Goal: Information Seeking & Learning: Learn about a topic

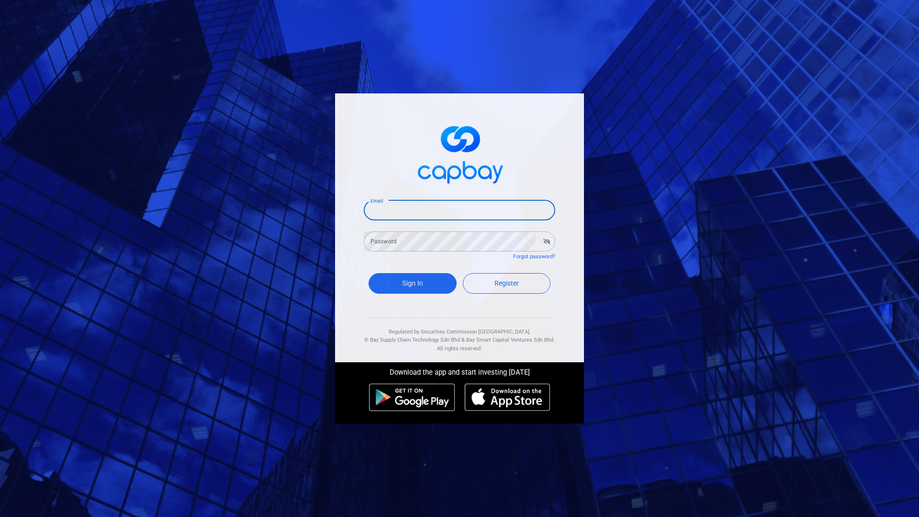
click at [427, 212] on input "Email" at bounding box center [460, 210] width 192 height 20
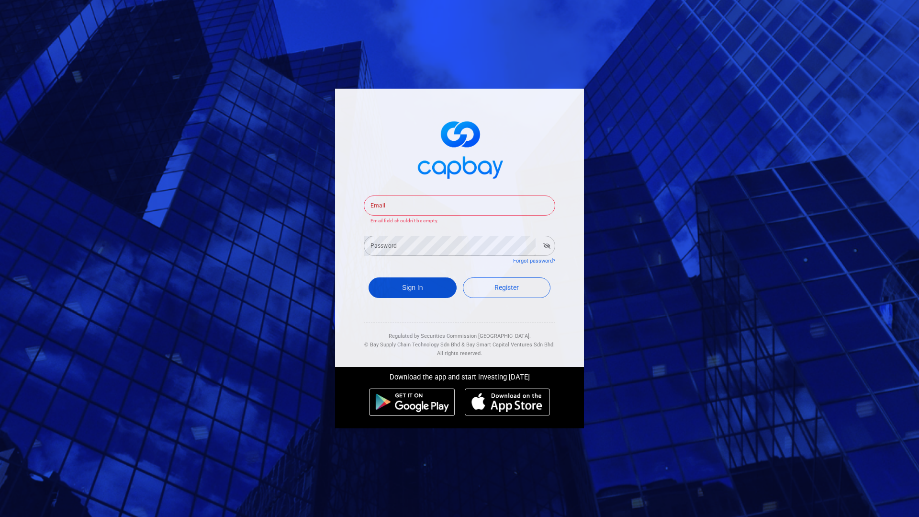
type input "[EMAIL_ADDRESS][DOMAIN_NAME]"
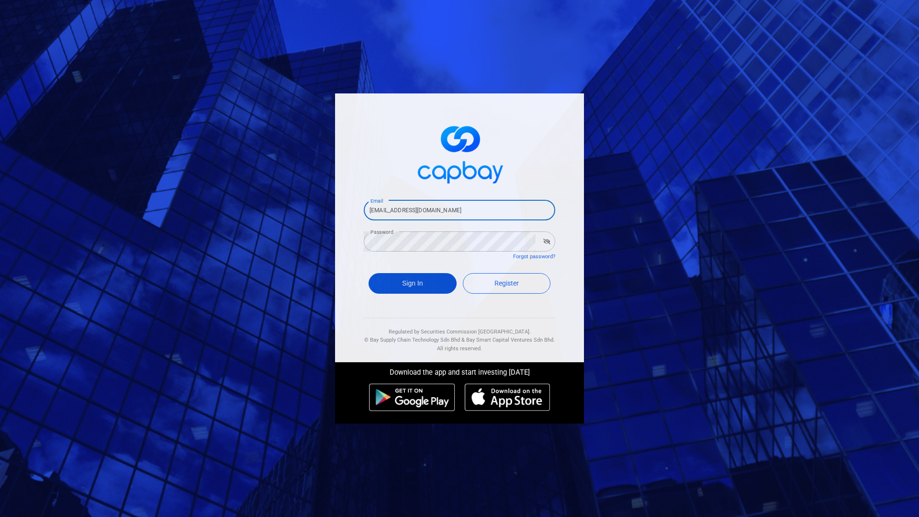
click at [411, 290] on button "Sign In" at bounding box center [413, 283] width 88 height 21
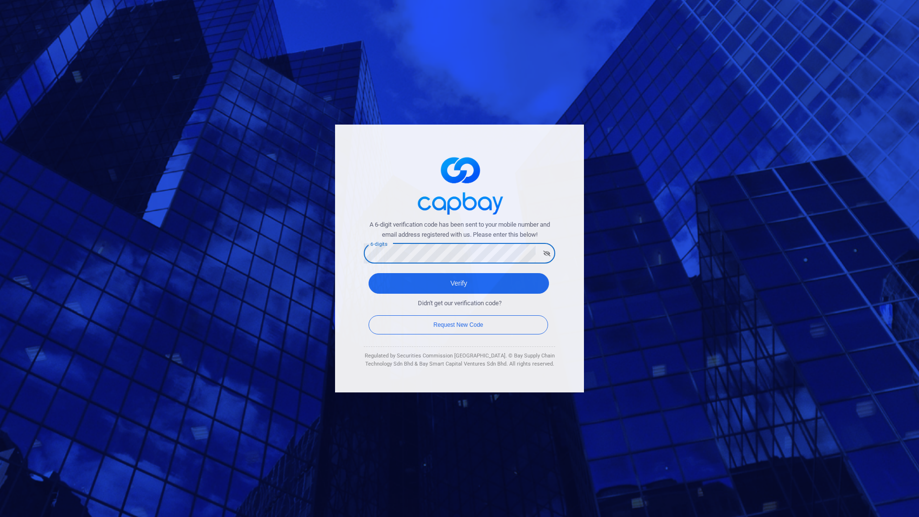
click at [369, 273] on button "Verify" at bounding box center [459, 283] width 181 height 21
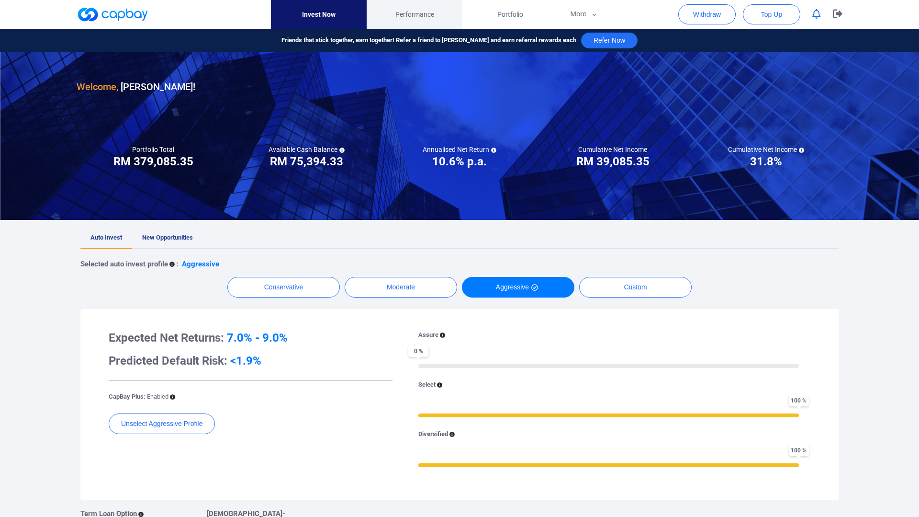
click at [428, 17] on span "Performance" at bounding box center [415, 14] width 39 height 11
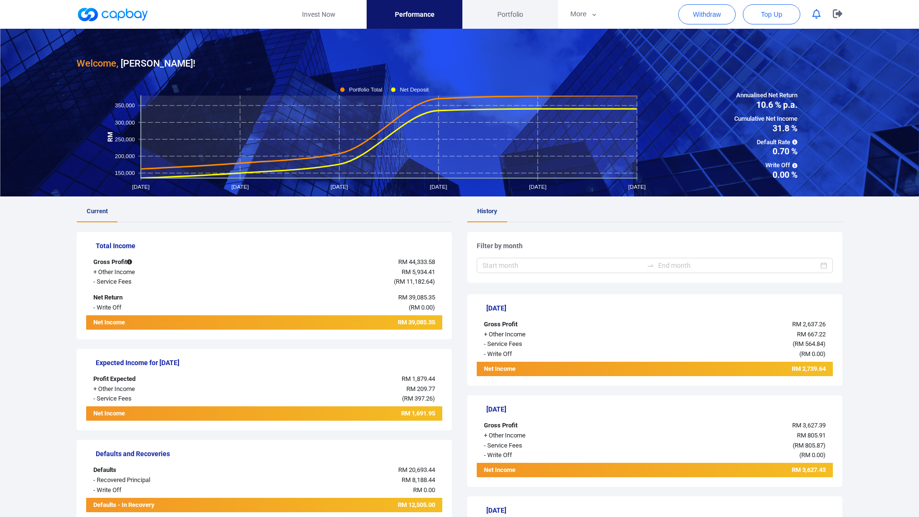
click at [510, 24] on link "Portfolio" at bounding box center [511, 14] width 96 height 29
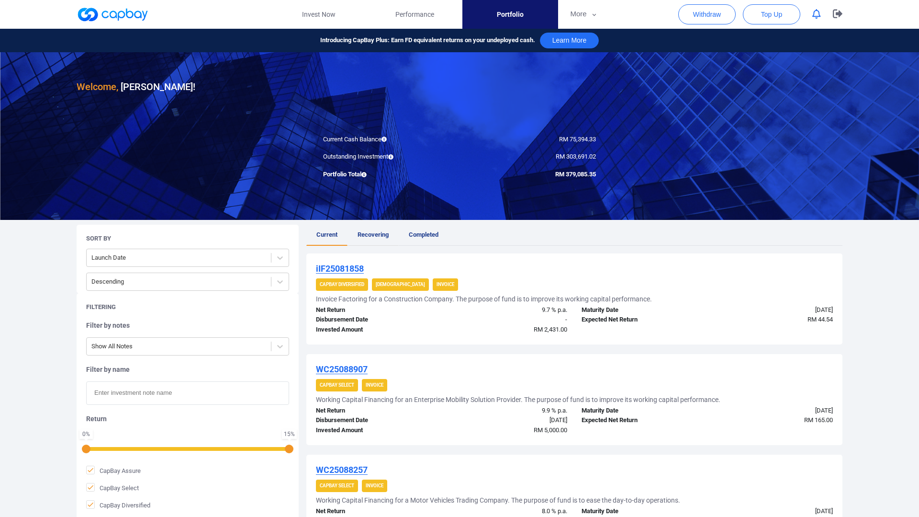
click at [380, 239] on link "Recovering" at bounding box center [373, 235] width 51 height 21
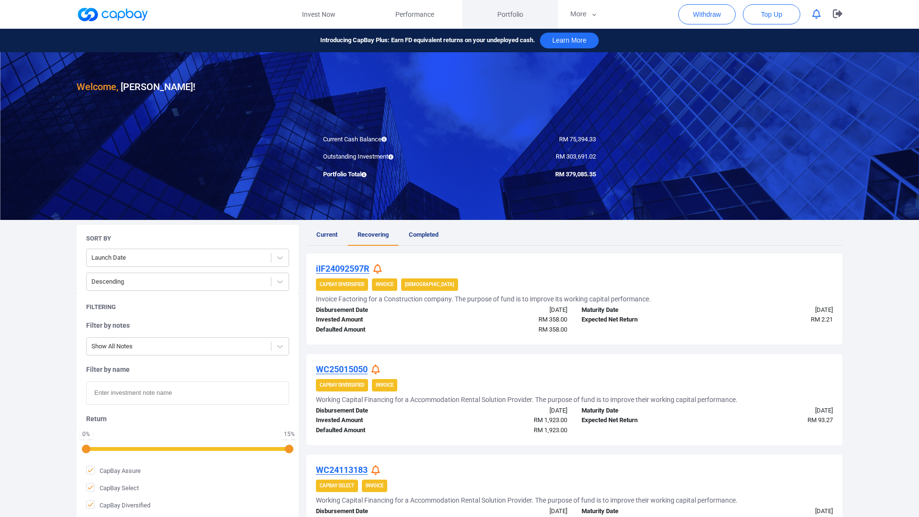
click at [515, 11] on span "Portfolio" at bounding box center [511, 14] width 26 height 11
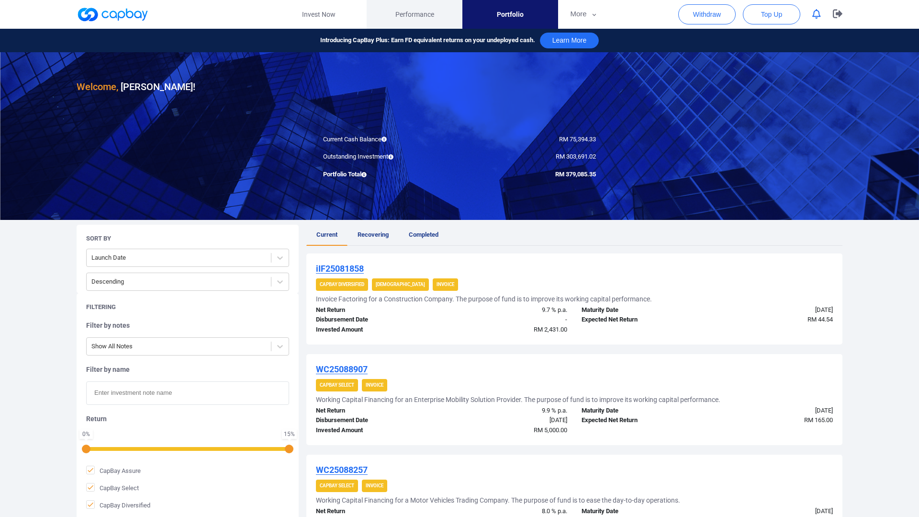
click at [433, 9] on span "Performance" at bounding box center [415, 14] width 39 height 11
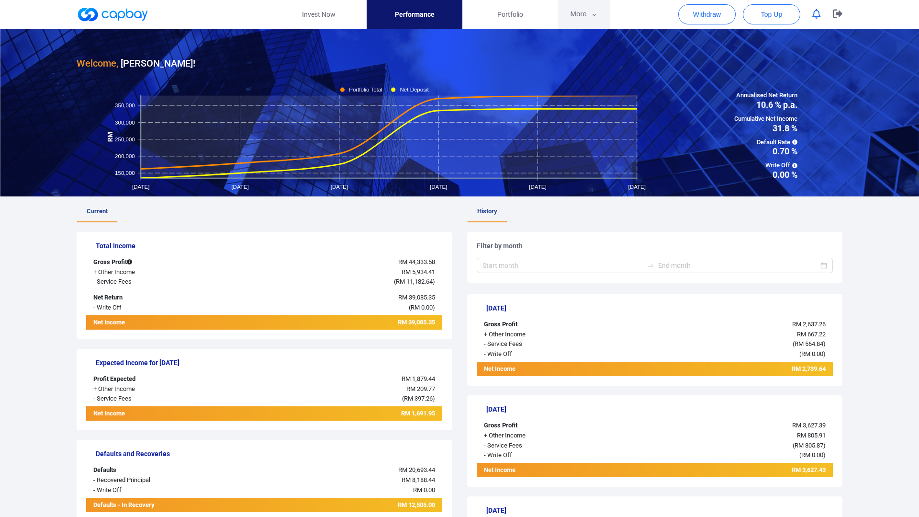
click at [605, 21] on button "More" at bounding box center [583, 14] width 51 height 29
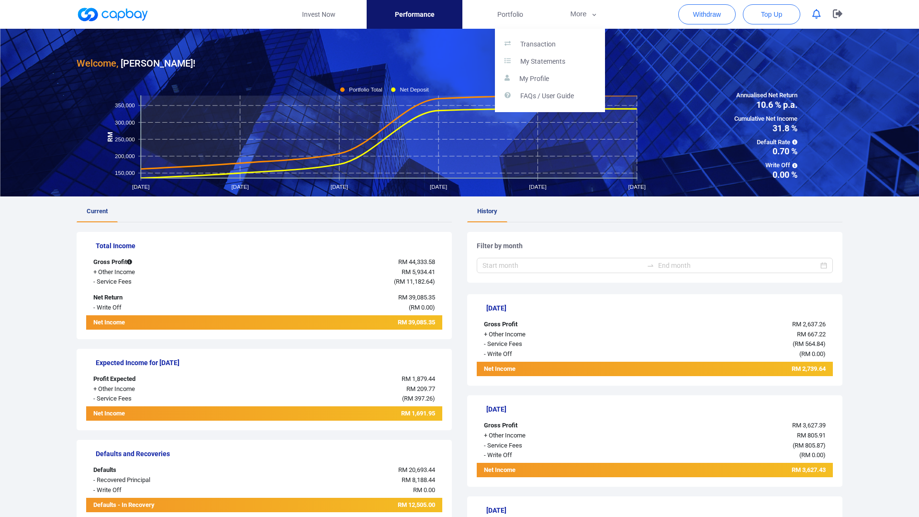
click at [320, 16] on button "button" at bounding box center [459, 258] width 919 height 517
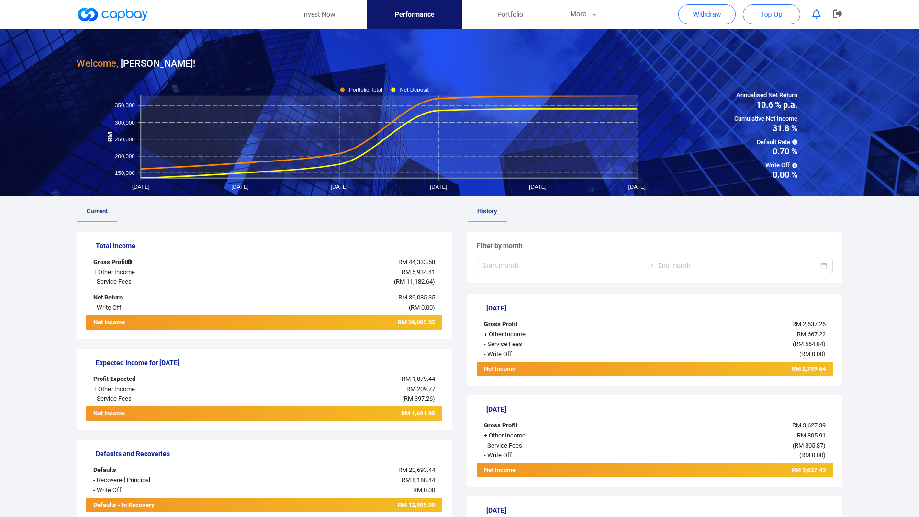
click at [320, 16] on link "Invest Now" at bounding box center [319, 14] width 96 height 29
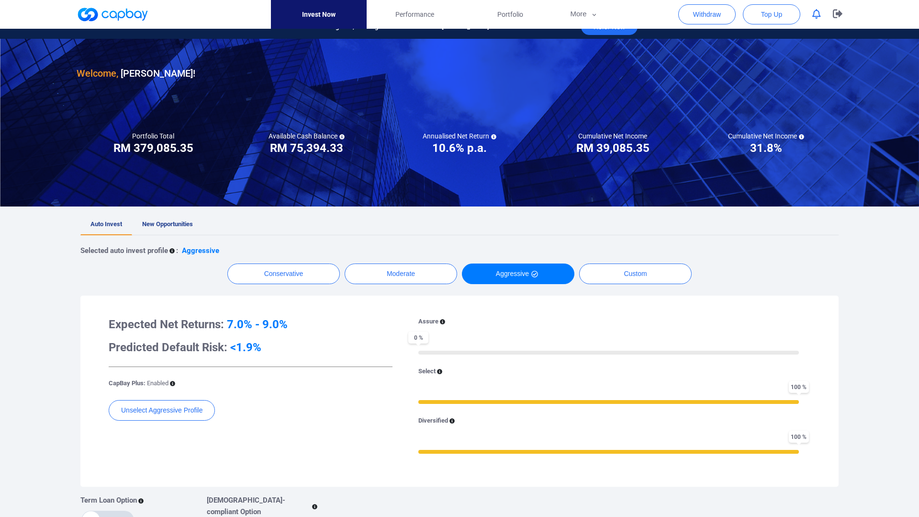
scroll to position [17, 0]
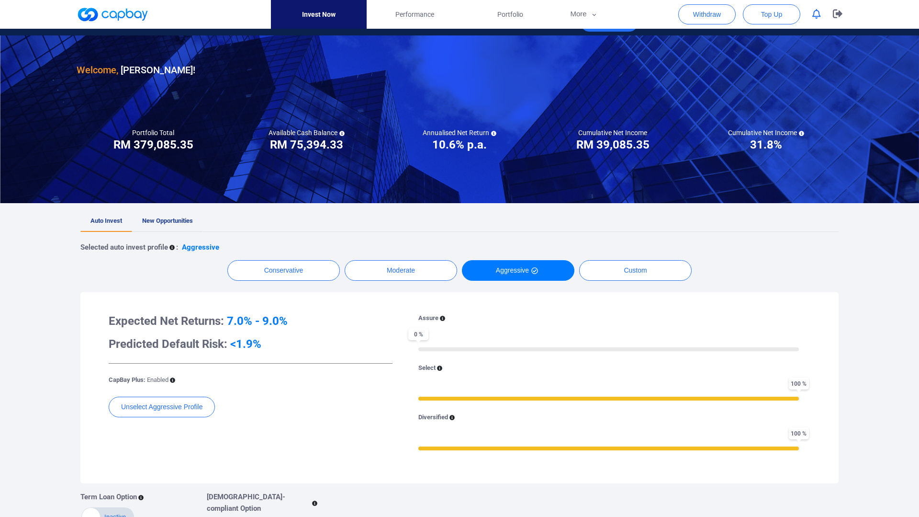
click at [166, 228] on link "New Opportunities" at bounding box center [167, 221] width 71 height 21
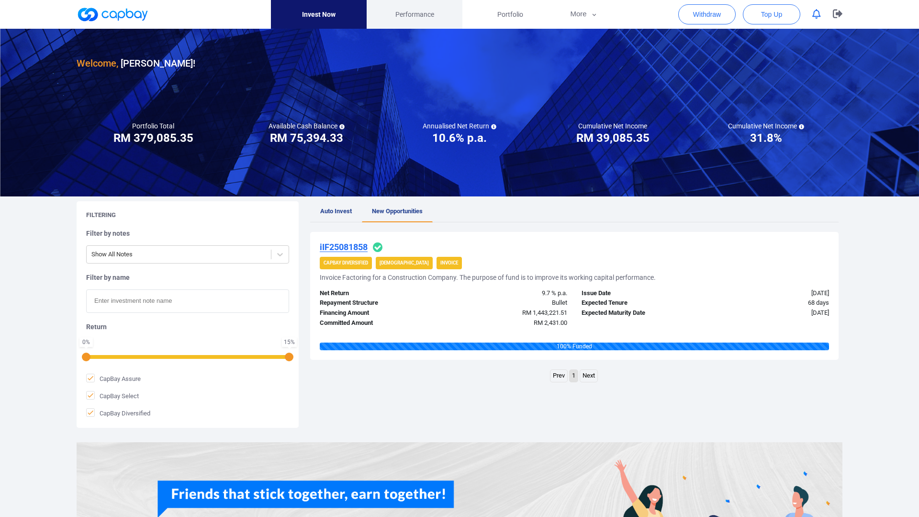
click at [420, 9] on span "Performance" at bounding box center [415, 14] width 39 height 11
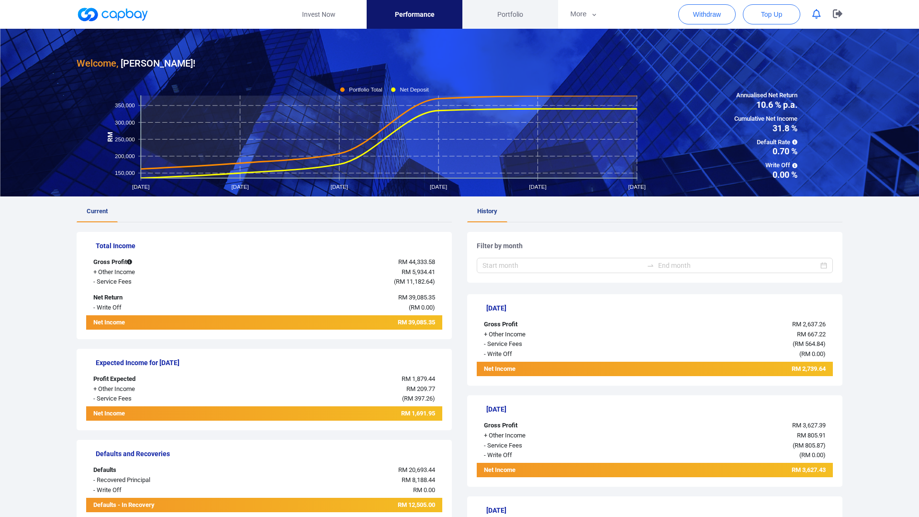
click at [502, 16] on span "Portfolio" at bounding box center [511, 14] width 26 height 11
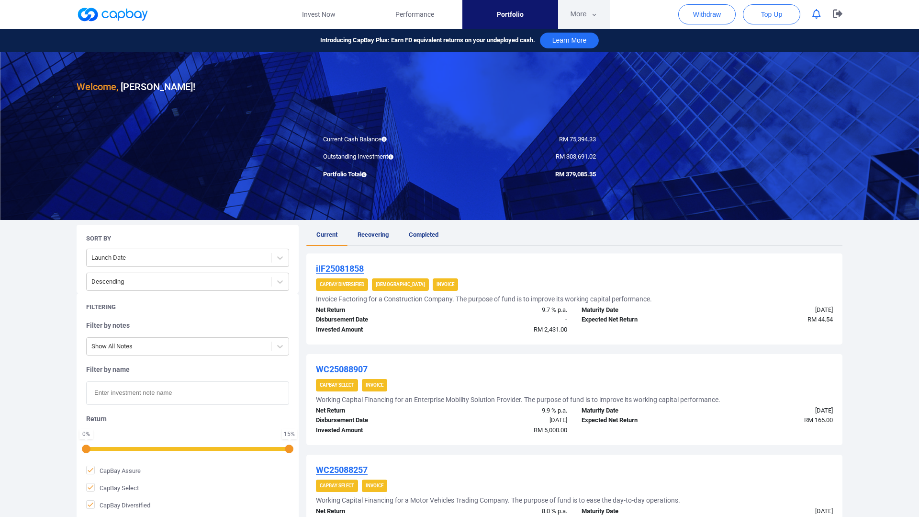
click at [584, 18] on button "More" at bounding box center [583, 14] width 51 height 29
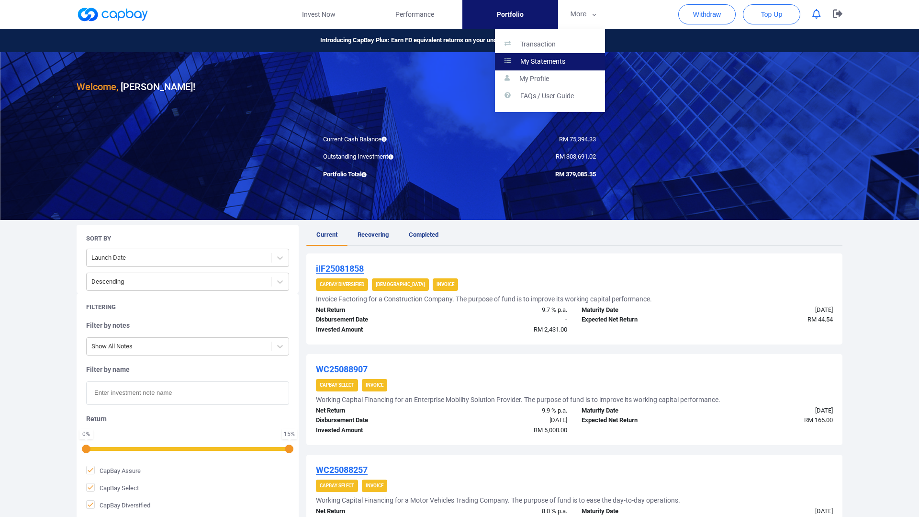
click at [575, 59] on link "My Statements" at bounding box center [550, 61] width 110 height 17
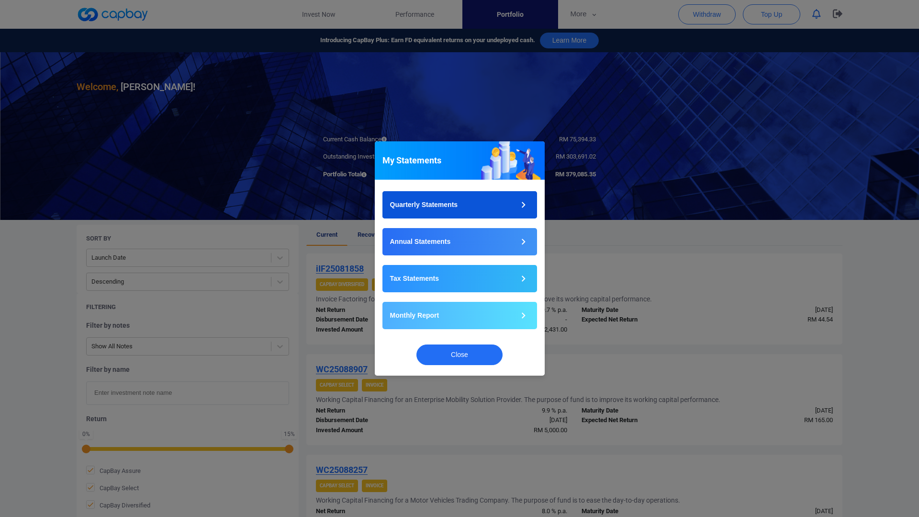
click at [478, 201] on button "Quarterly Statements" at bounding box center [460, 204] width 155 height 27
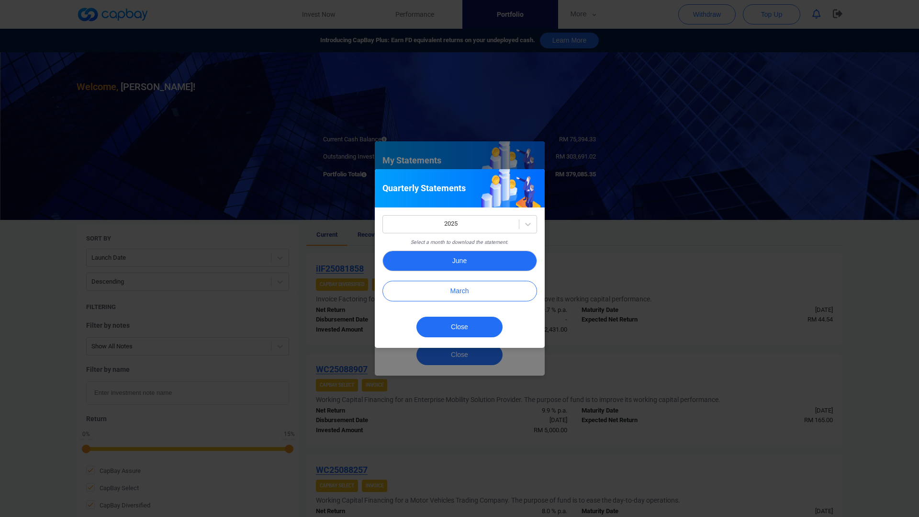
click at [472, 263] on button "June" at bounding box center [460, 260] width 155 height 21
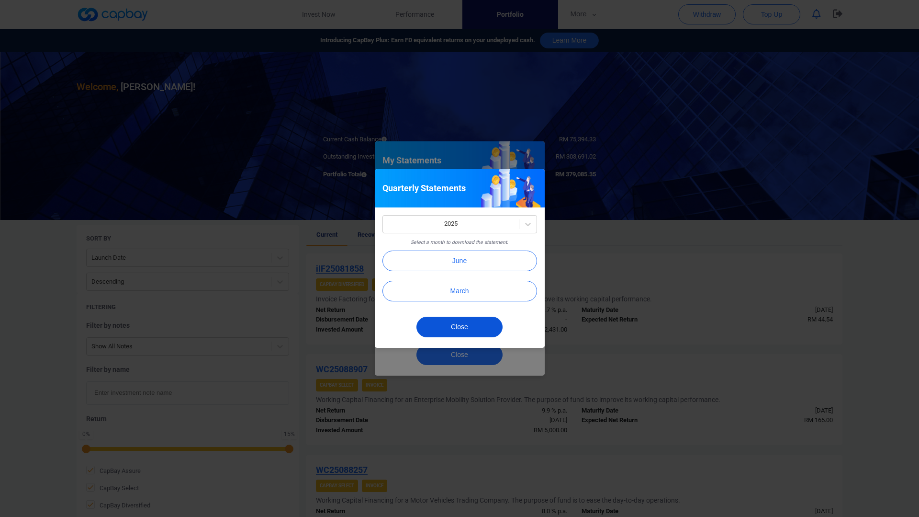
click at [470, 328] on button "Close" at bounding box center [460, 327] width 86 height 21
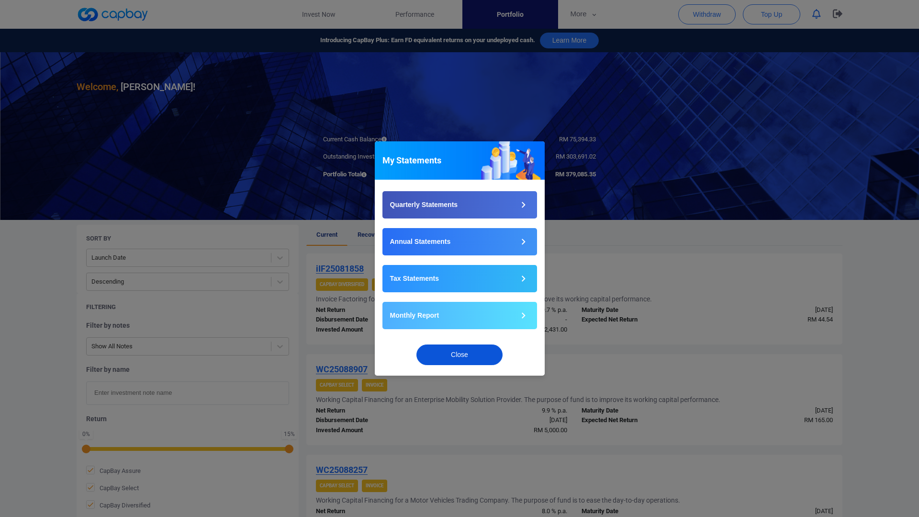
click at [457, 355] on button "Close" at bounding box center [460, 354] width 86 height 21
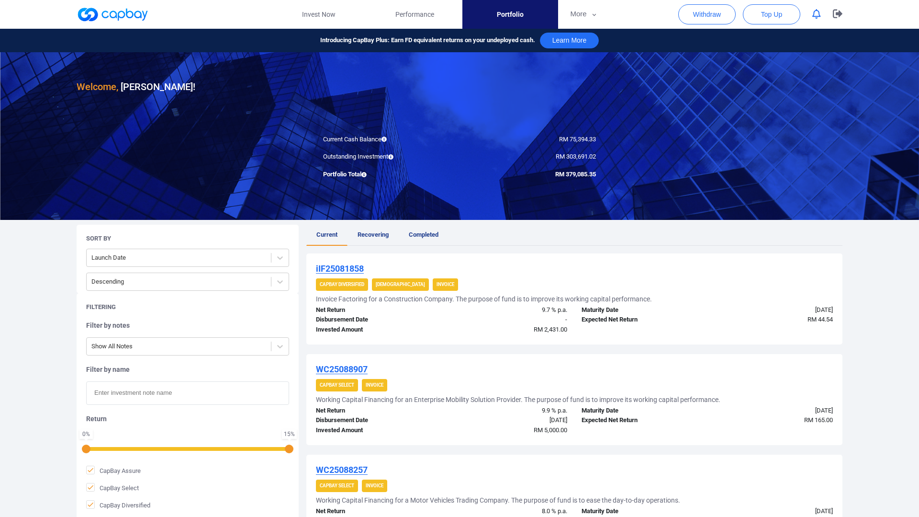
click at [134, 11] on link at bounding box center [113, 14] width 72 height 15
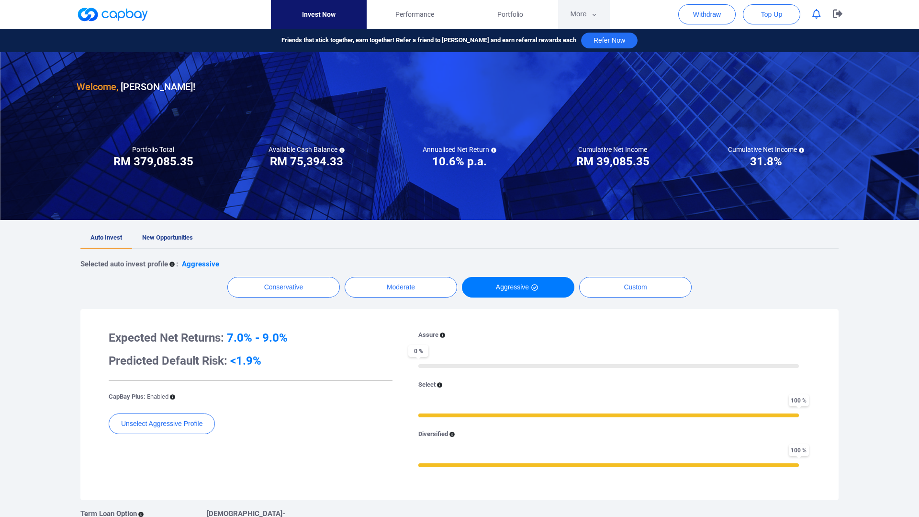
click at [603, 12] on button "More" at bounding box center [583, 14] width 51 height 29
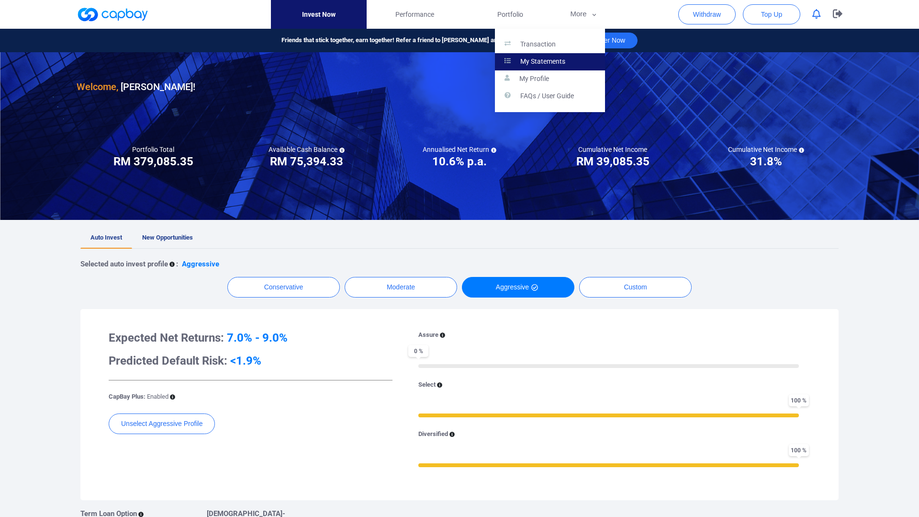
click at [568, 60] on link "My Statements" at bounding box center [550, 61] width 110 height 17
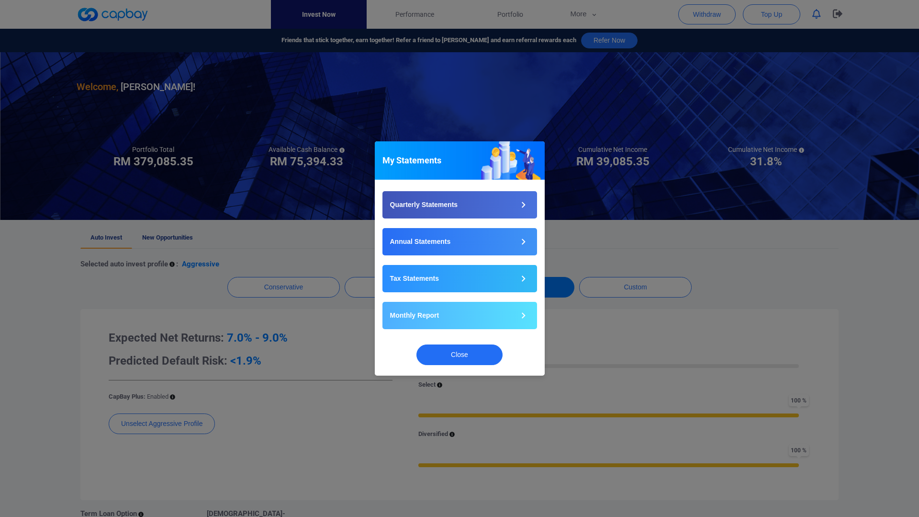
click at [550, 108] on div "My Statements Quarterly Statements Annual Statements Tax Statements Monthly Rep…" at bounding box center [459, 258] width 919 height 517
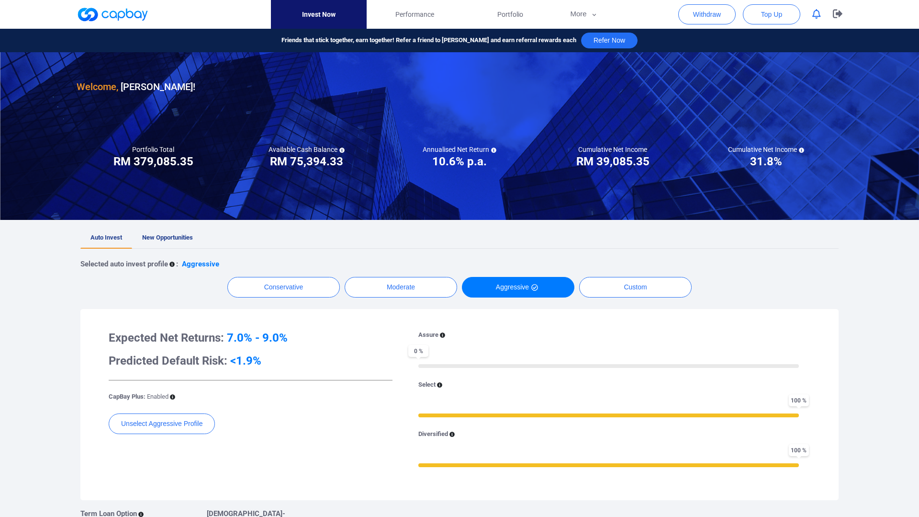
click at [571, 29] on div "Friends that stick together, earn together! Refer a friend to [PERSON_NAME] and…" at bounding box center [459, 40] width 919 height 23
click at [575, 28] on button "More" at bounding box center [583, 14] width 51 height 29
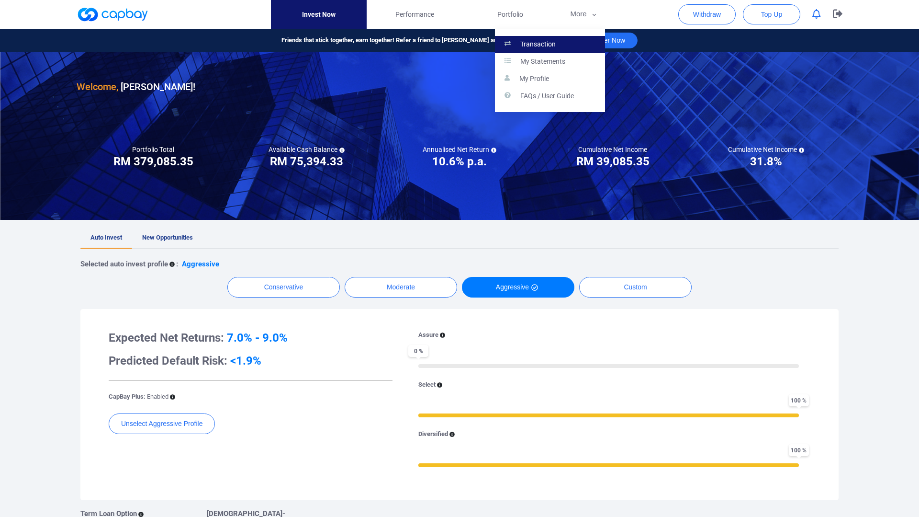
click at [567, 45] on link "Transaction" at bounding box center [550, 44] width 110 height 17
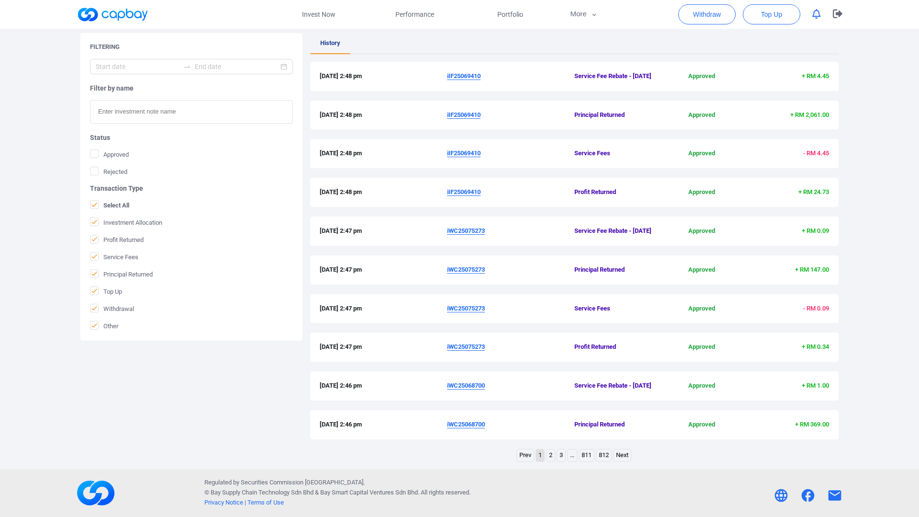
scroll to position [198, 0]
click at [623, 455] on link "Next" at bounding box center [622, 455] width 17 height 12
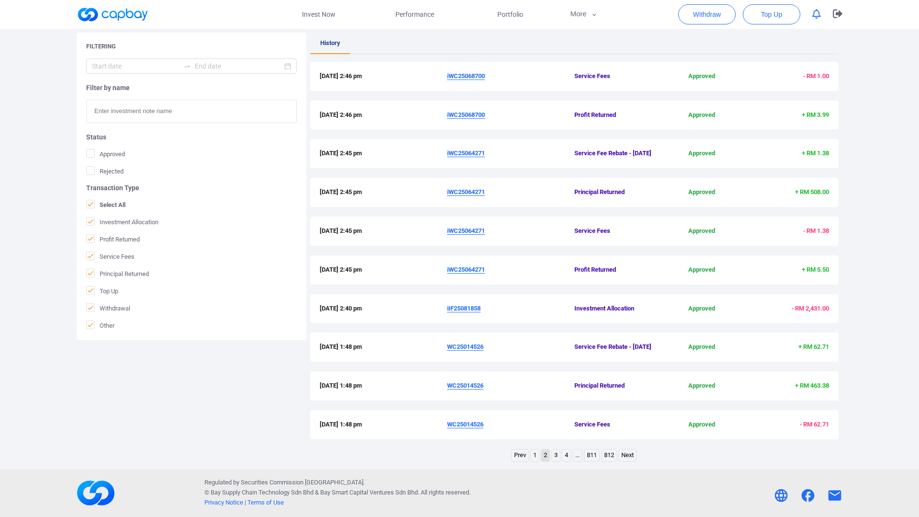
scroll to position [173, 0]
click at [634, 461] on link "Next" at bounding box center [627, 455] width 17 height 12
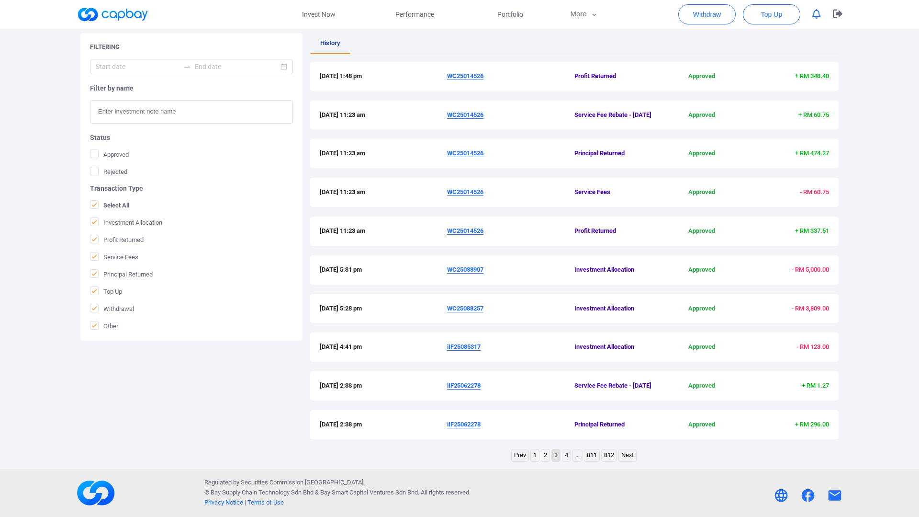
scroll to position [170, 0]
click at [630, 461] on link "Next" at bounding box center [627, 455] width 17 height 12
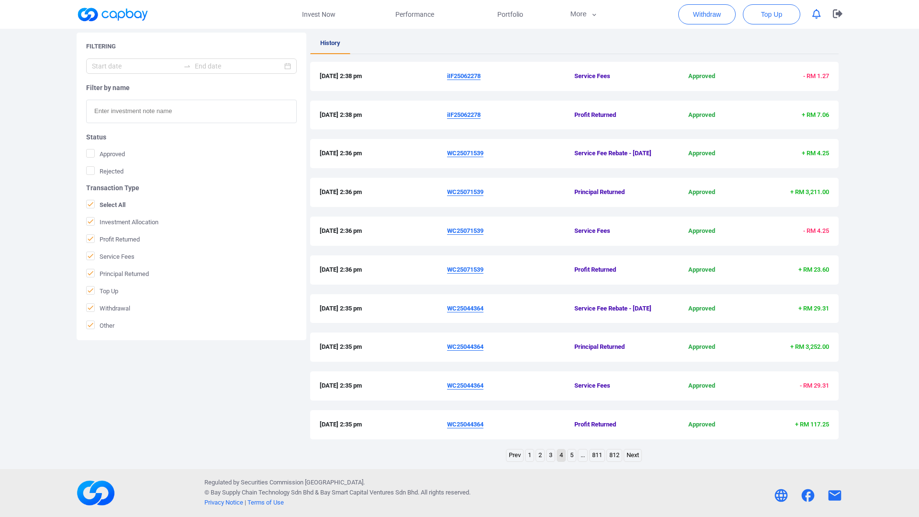
scroll to position [178, 0]
click at [91, 200] on icon at bounding box center [91, 204] width 8 height 8
click at [0, 0] on input "Select All" at bounding box center [0, 0] width 0 height 0
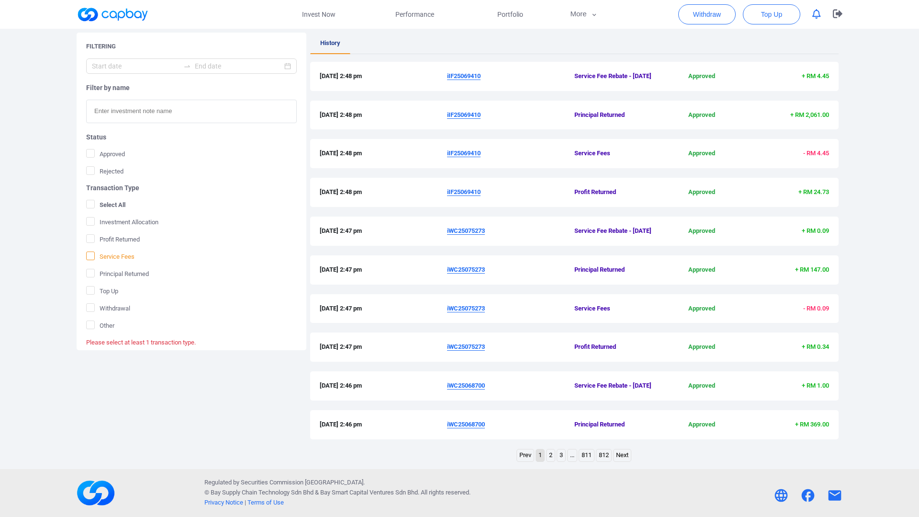
click at [95, 258] on span "Service Fees" at bounding box center [110, 256] width 48 height 10
click at [0, 0] on input "Service Fees" at bounding box center [0, 0] width 0 height 0
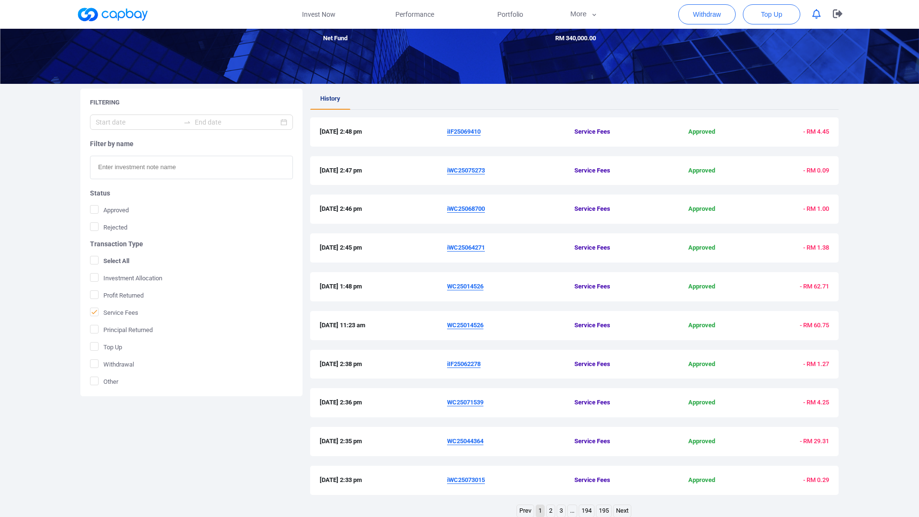
scroll to position [79, 0]
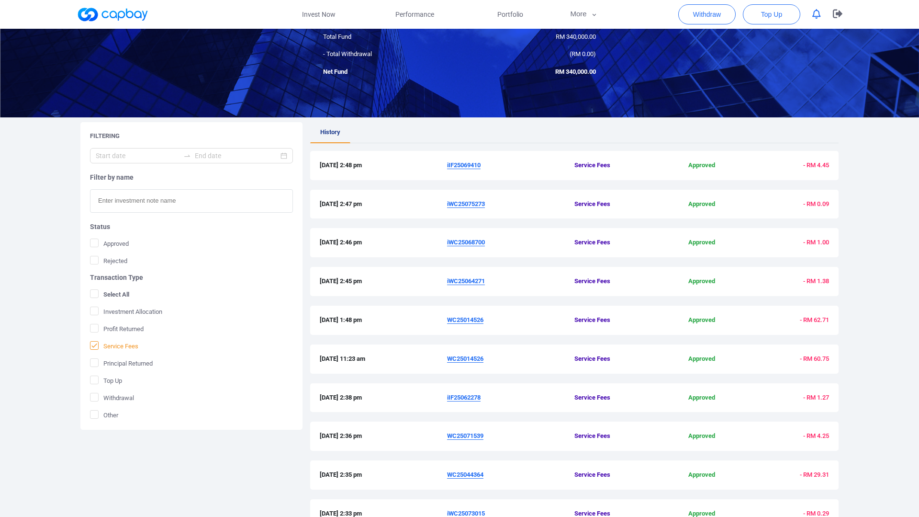
click at [93, 344] on icon at bounding box center [95, 345] width 8 height 8
click at [0, 0] on input "Service Fees" at bounding box center [0, 0] width 0 height 0
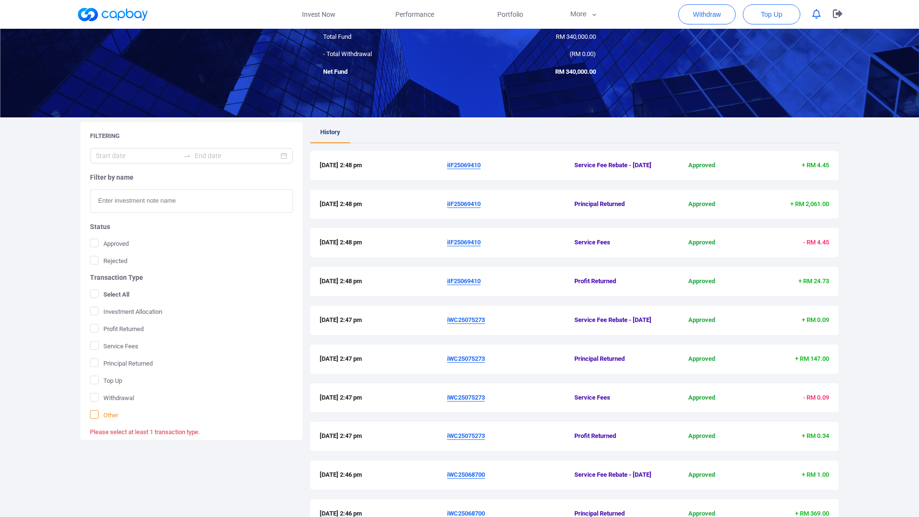
click at [94, 414] on icon at bounding box center [95, 414] width 8 height 8
click at [0, 0] on input "Other" at bounding box center [0, 0] width 0 height 0
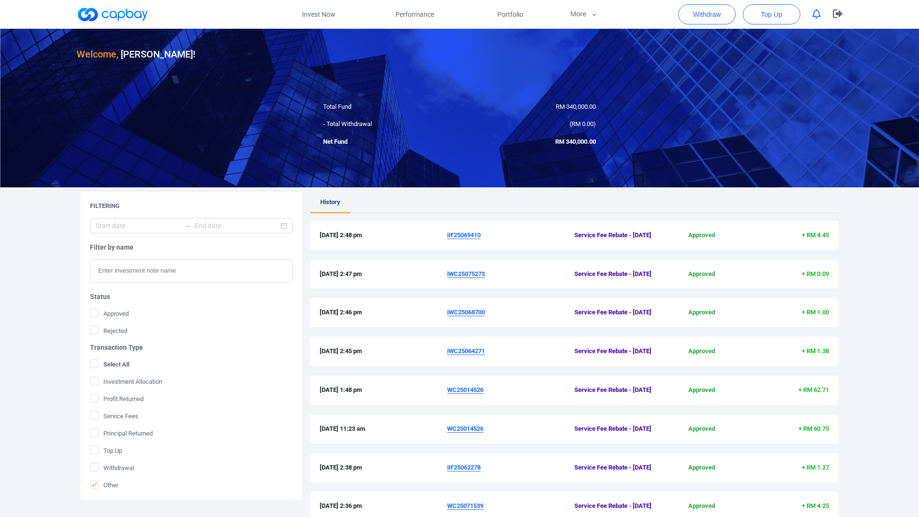
scroll to position [0, 0]
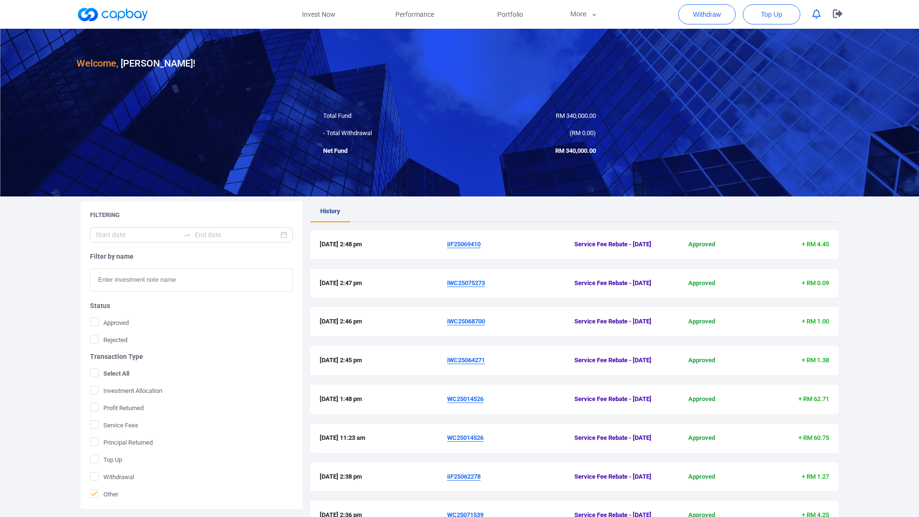
click at [127, 8] on link at bounding box center [113, 14] width 72 height 15
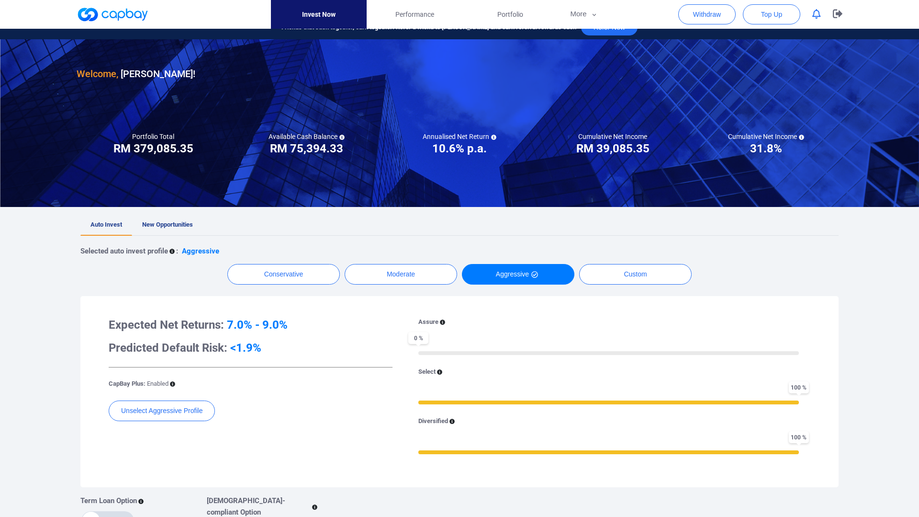
scroll to position [14, 0]
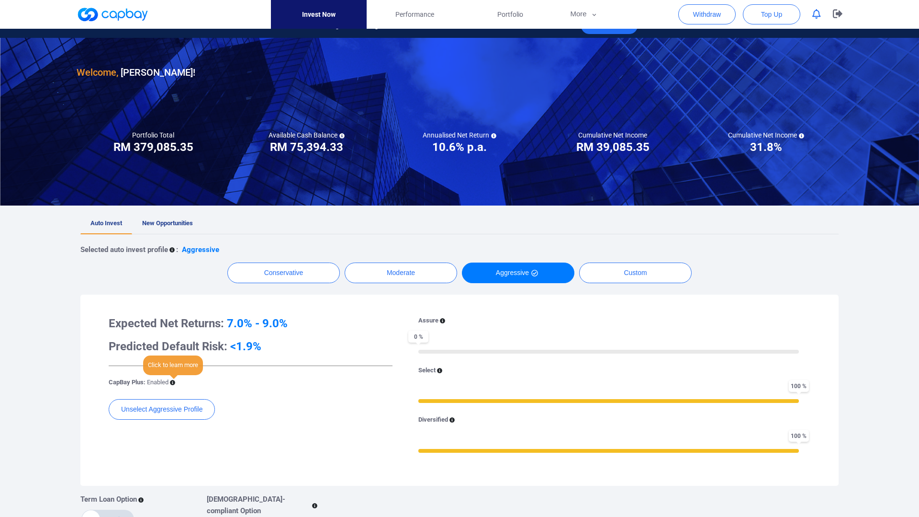
click at [174, 384] on icon at bounding box center [172, 382] width 5 height 5
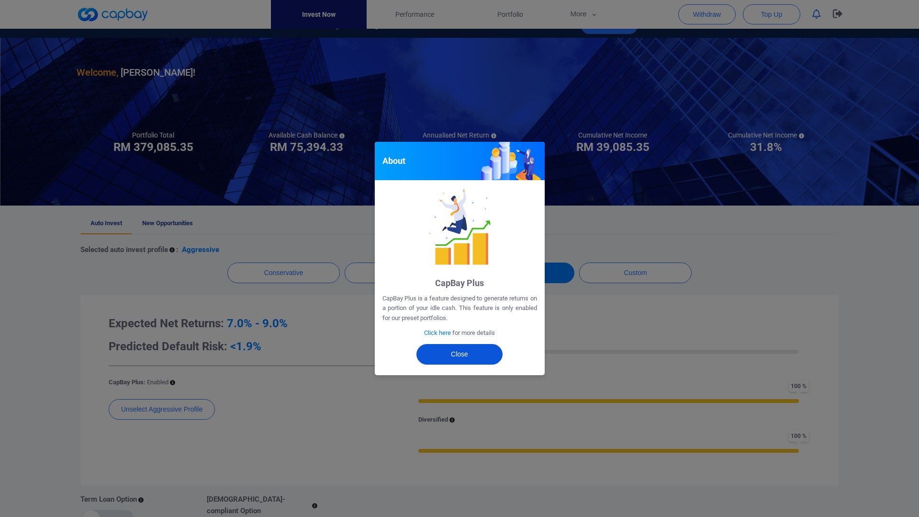
click at [445, 354] on button "Close" at bounding box center [460, 354] width 86 height 21
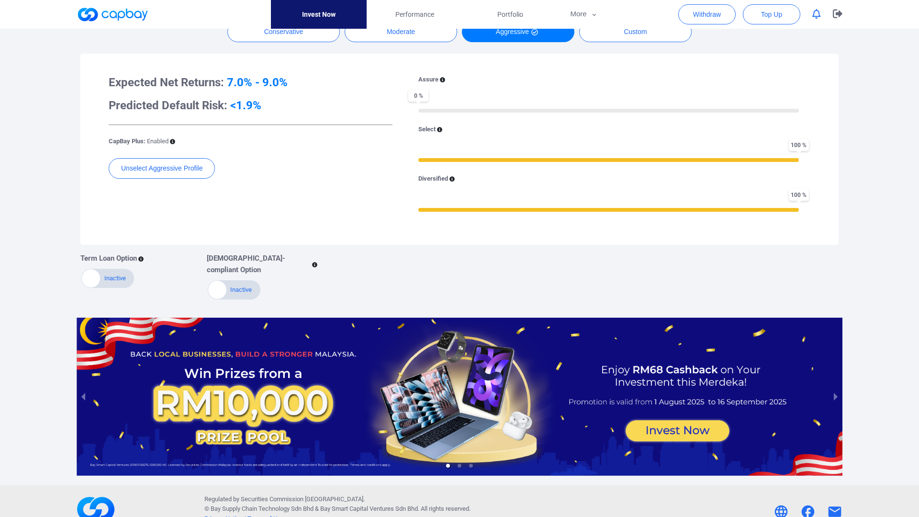
scroll to position [270, 0]
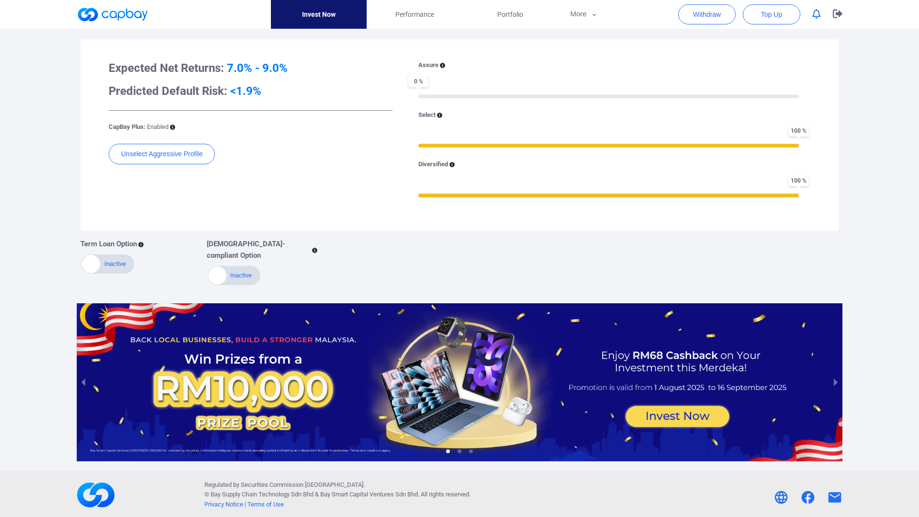
click at [463, 446] on ul at bounding box center [460, 451] width 766 height 10
click at [461, 449] on li "slide item 2" at bounding box center [460, 451] width 4 height 4
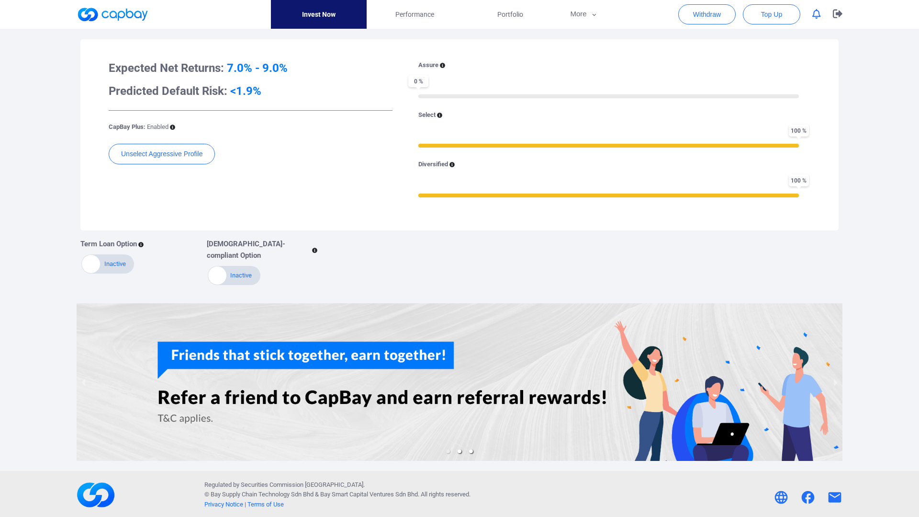
click at [471, 449] on li "slide item 3" at bounding box center [471, 451] width 4 height 4
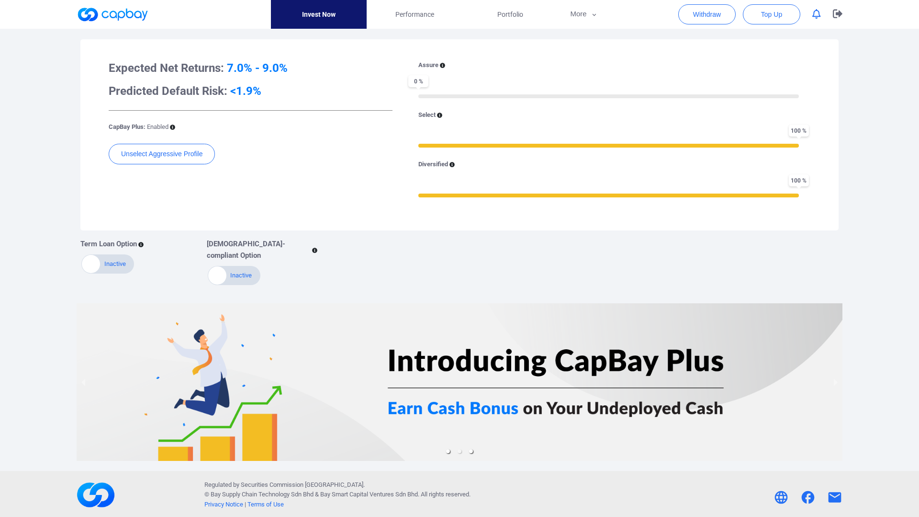
click at [446, 449] on li "slide item 1" at bounding box center [448, 451] width 4 height 4
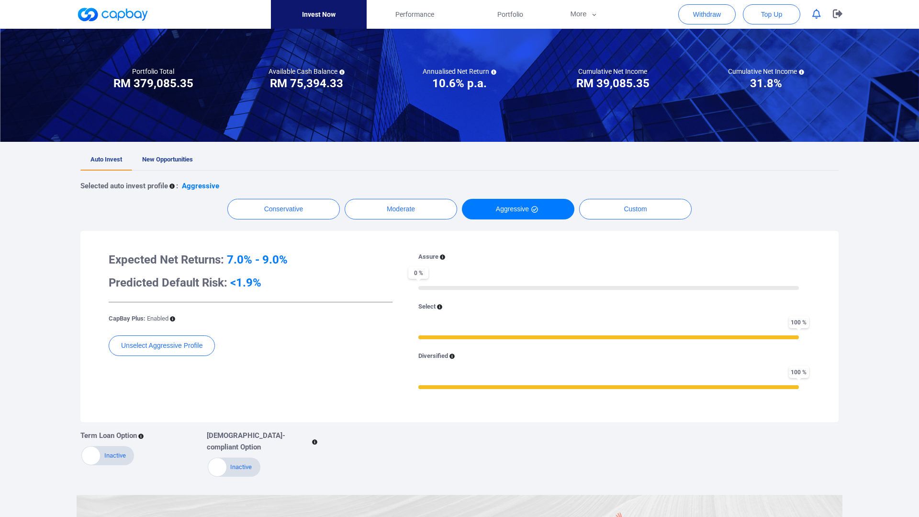
scroll to position [0, 0]
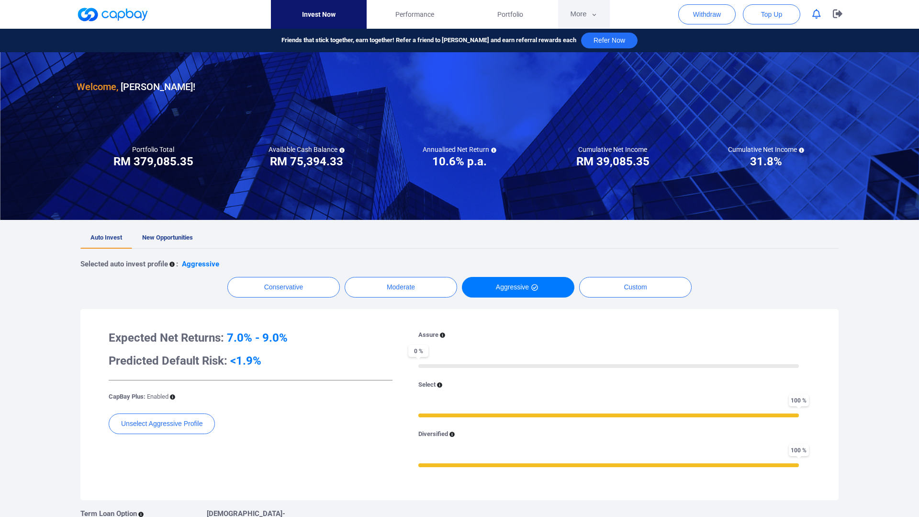
click at [594, 8] on button "More" at bounding box center [583, 14] width 51 height 29
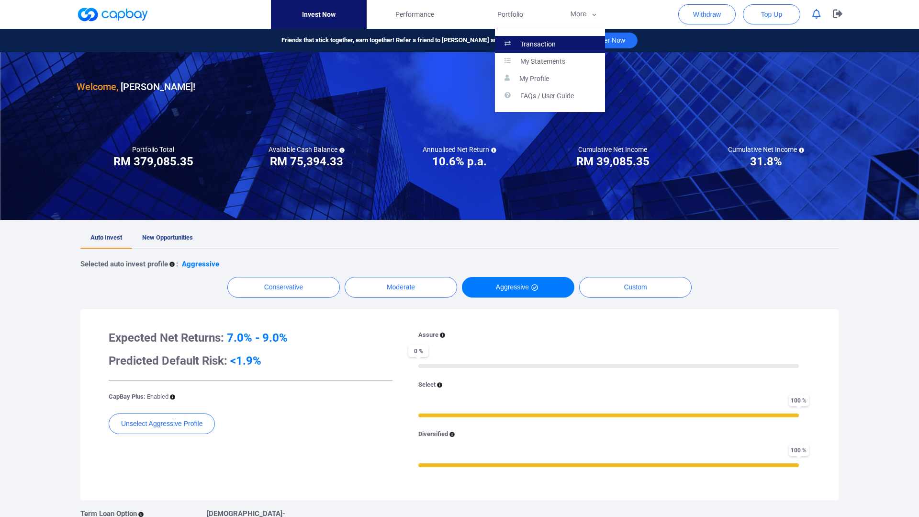
click at [592, 44] on link "Transaction" at bounding box center [550, 44] width 110 height 17
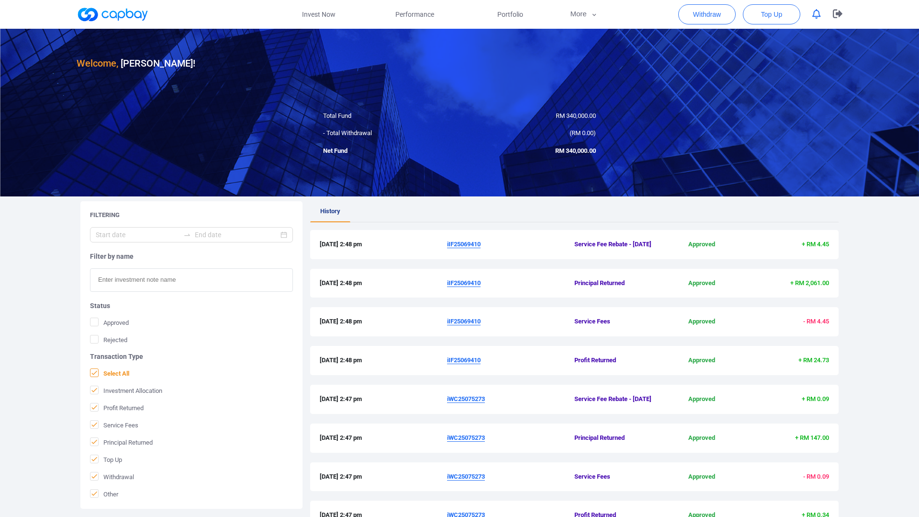
click at [95, 375] on icon at bounding box center [95, 373] width 8 height 8
click at [0, 0] on input "Select All" at bounding box center [0, 0] width 0 height 0
click at [97, 460] on icon at bounding box center [95, 459] width 8 height 8
click at [0, 0] on input "Top Up" at bounding box center [0, 0] width 0 height 0
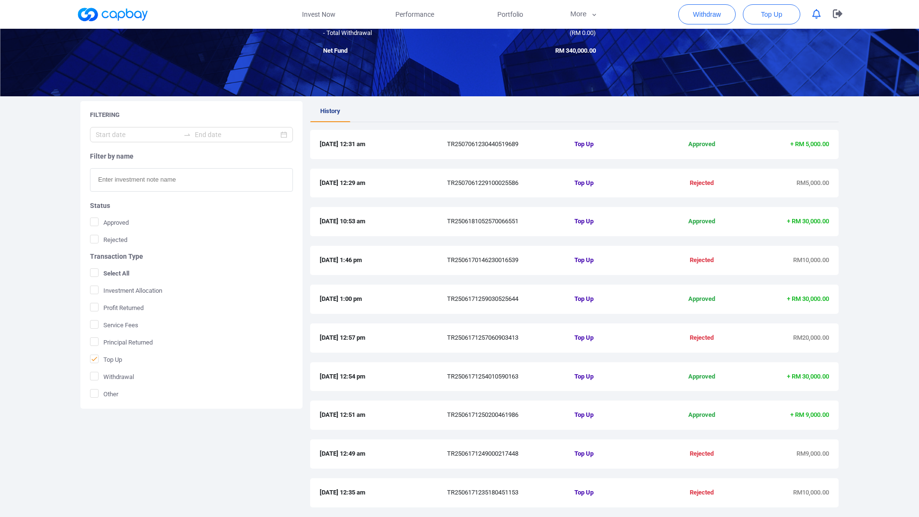
scroll to position [102, 0]
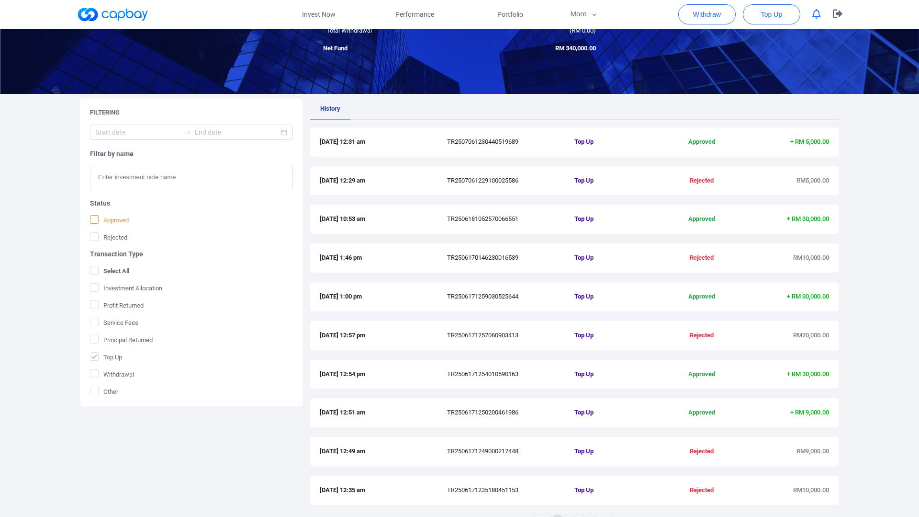
click at [118, 218] on span "Approved" at bounding box center [109, 220] width 39 height 10
click at [0, 0] on input "Approved" at bounding box center [0, 0] width 0 height 0
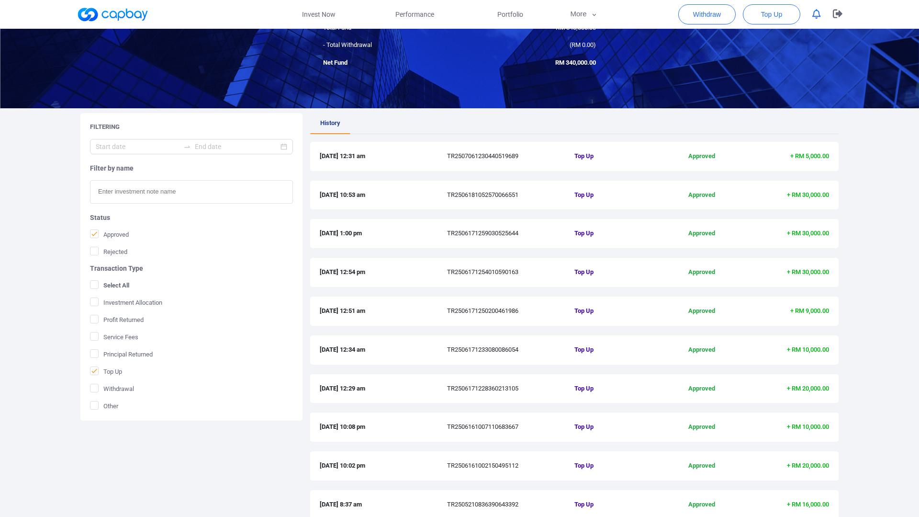
scroll to position [0, 0]
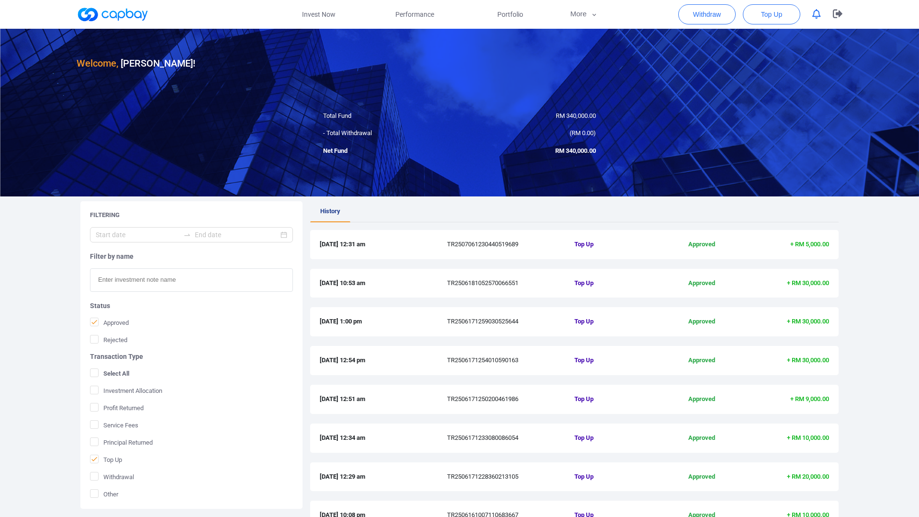
click at [134, 9] on link at bounding box center [113, 14] width 72 height 15
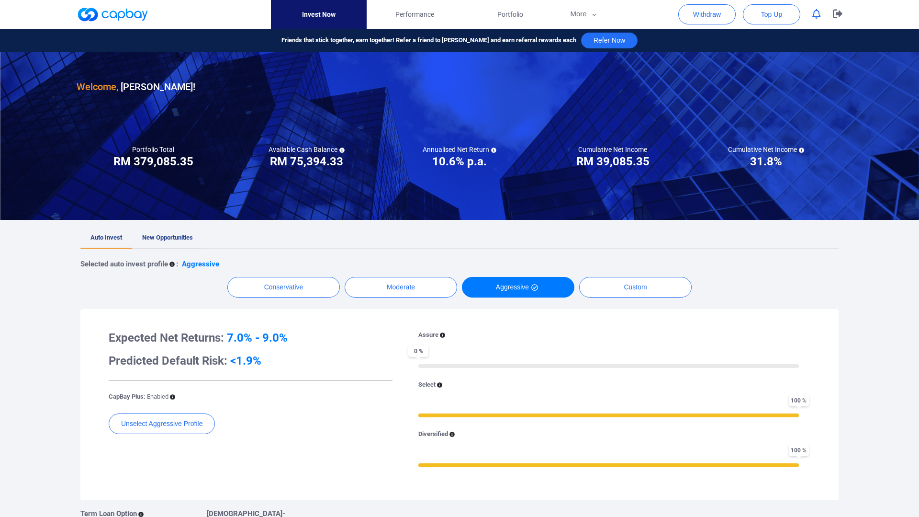
click at [179, 233] on link "New Opportunities" at bounding box center [167, 237] width 71 height 21
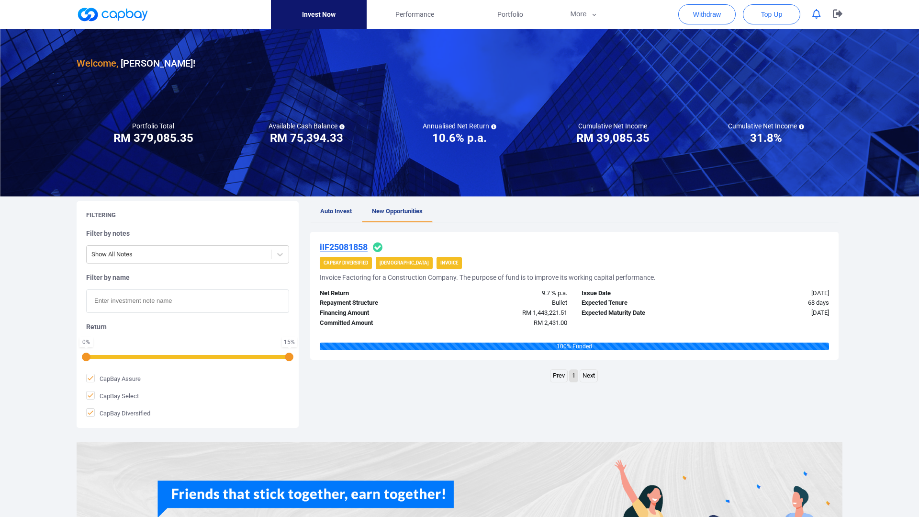
click at [336, 210] on span "Auto Invest" at bounding box center [336, 210] width 32 height 7
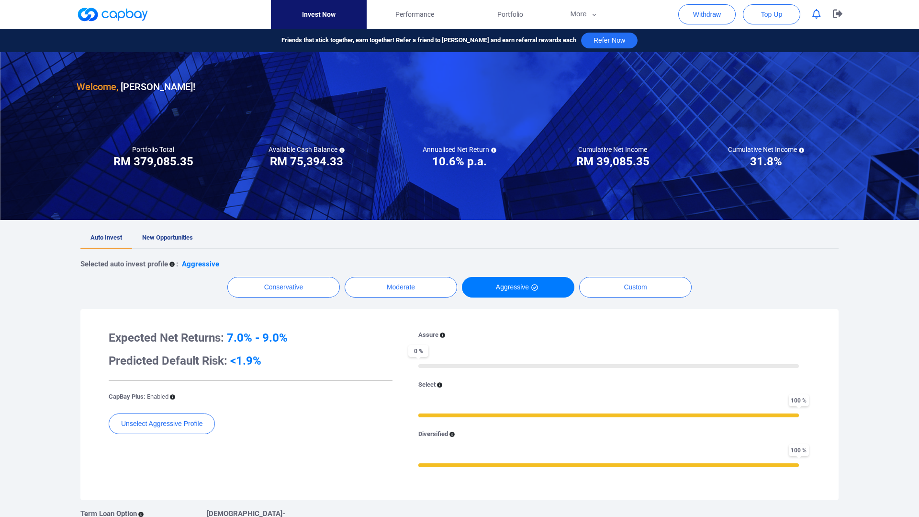
click at [312, 168] on h3 "RM 75,394.33" at bounding box center [306, 161] width 73 height 15
click at [318, 157] on h3 "RM 75,394.33" at bounding box center [306, 161] width 73 height 15
click at [575, 15] on button "More" at bounding box center [583, 14] width 51 height 29
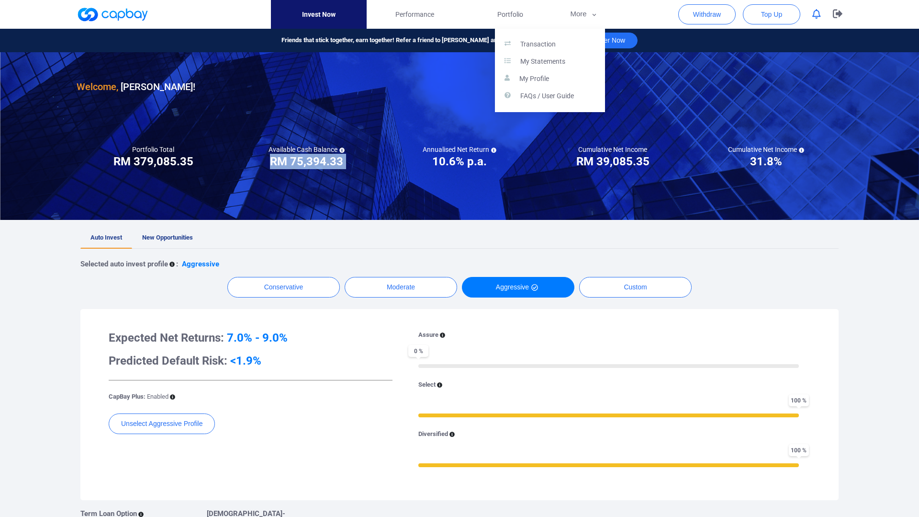
click at [634, 98] on button "button" at bounding box center [459, 258] width 919 height 517
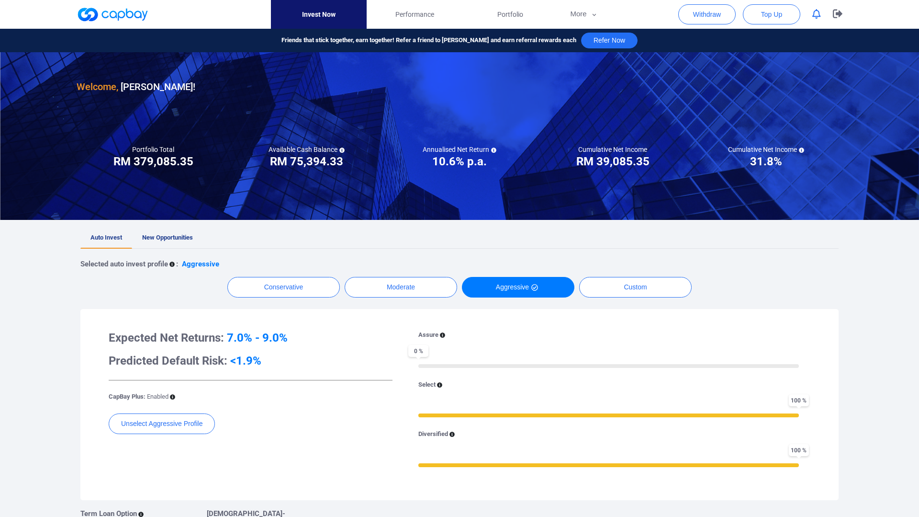
click at [390, 210] on div at bounding box center [459, 136] width 919 height 168
click at [584, 18] on button "More" at bounding box center [583, 14] width 51 height 29
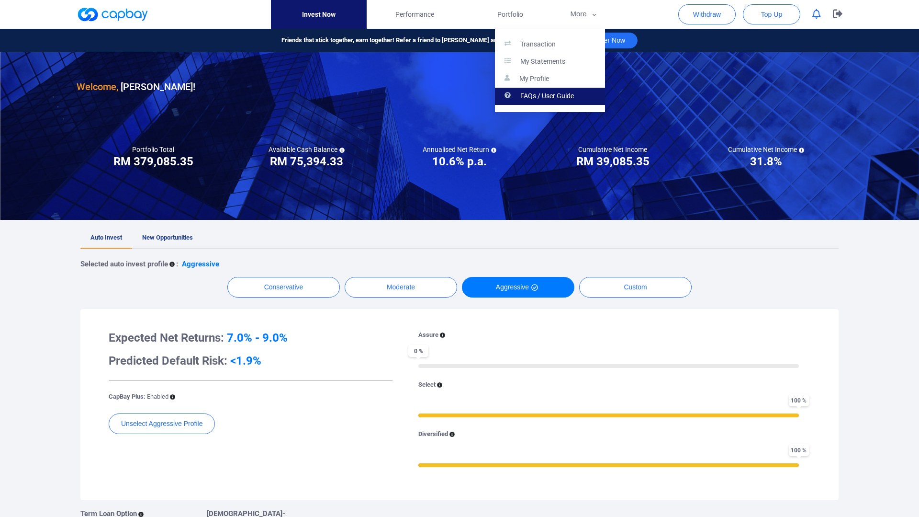
click at [556, 97] on p "FAQs / User Guide" at bounding box center [548, 96] width 54 height 9
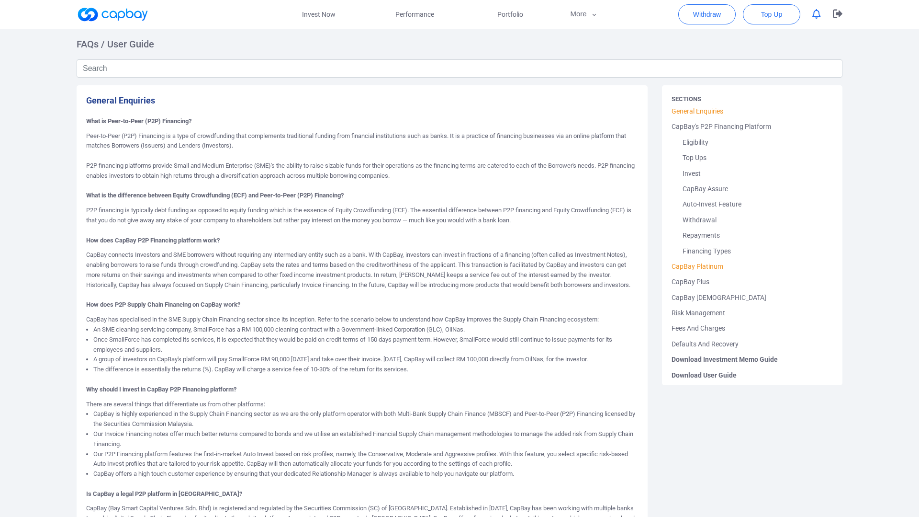
click at [687, 265] on link "CapBay Platinum" at bounding box center [753, 266] width 162 height 15
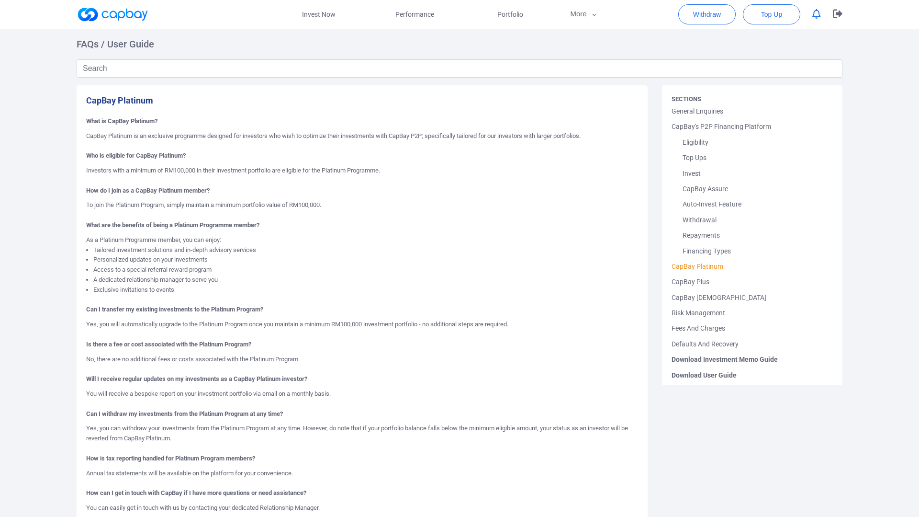
scroll to position [7, 0]
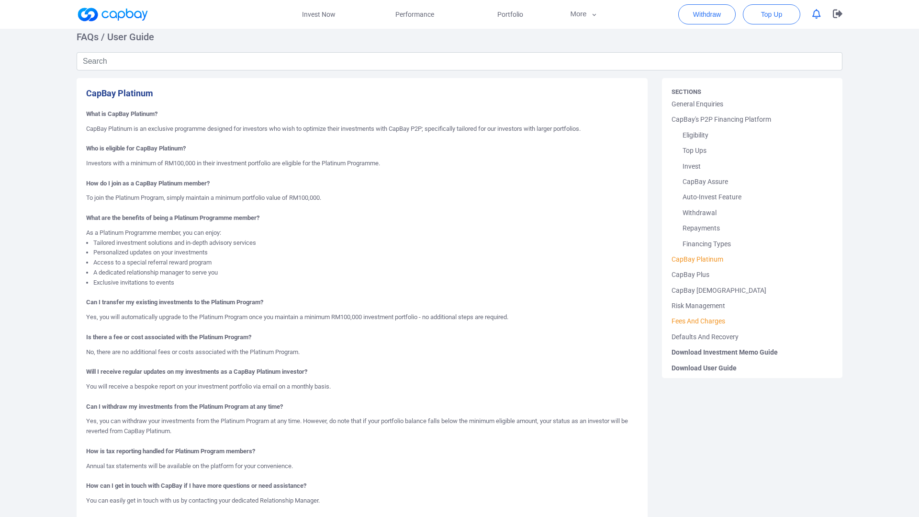
click at [731, 318] on link "Fees And Charges" at bounding box center [753, 320] width 162 height 15
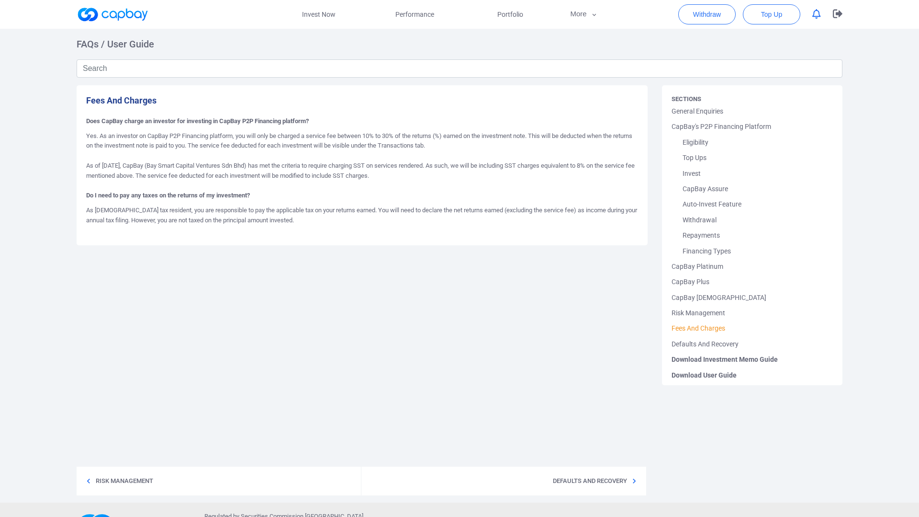
click at [544, 167] on p "Yes. As an investor on CapBay P2P Financing platform, you will only be charged …" at bounding box center [362, 161] width 552 height 60
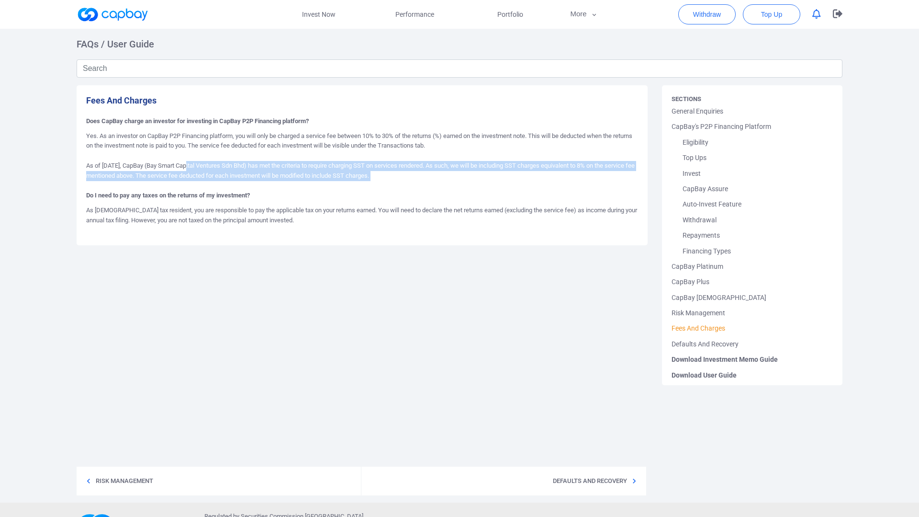
click at [544, 167] on p "Yes. As an investor on CapBay P2P Financing platform, you will only be charged …" at bounding box center [362, 161] width 552 height 60
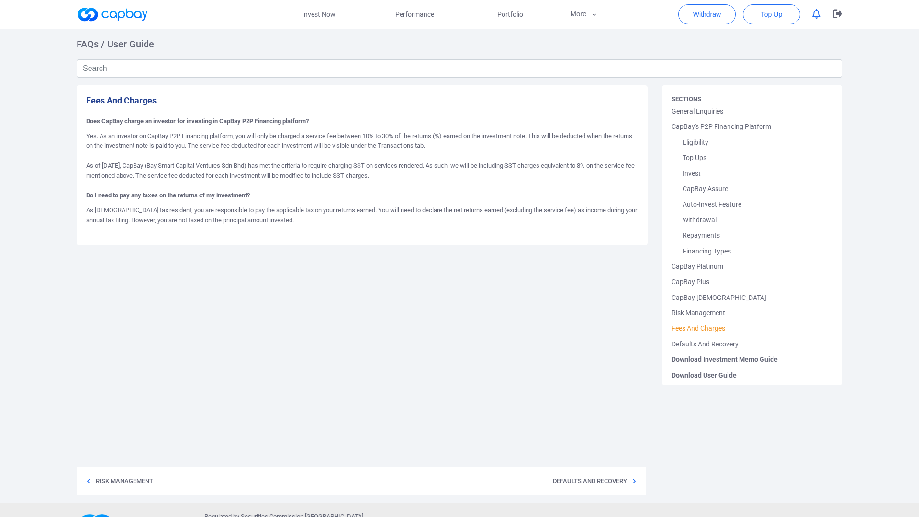
click at [525, 213] on p "As [DEMOGRAPHIC_DATA] tax resident, you are responsible to pay the applicable t…" at bounding box center [362, 220] width 552 height 30
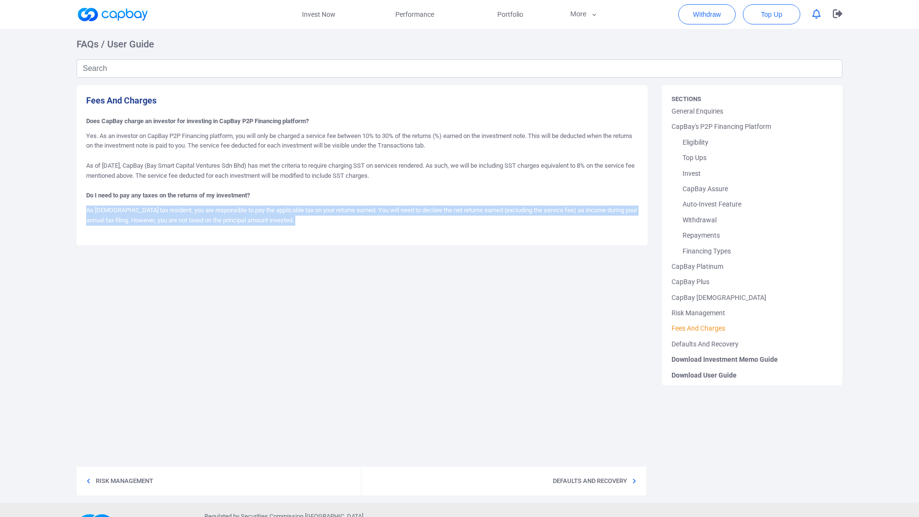
click at [525, 213] on p "As [DEMOGRAPHIC_DATA] tax resident, you are responsible to pay the applicable t…" at bounding box center [362, 220] width 552 height 30
click at [564, 255] on div "Fees And Charges Does CapBay charge an investor for investing in CapBay P2P Fin…" at bounding box center [362, 235] width 586 height 300
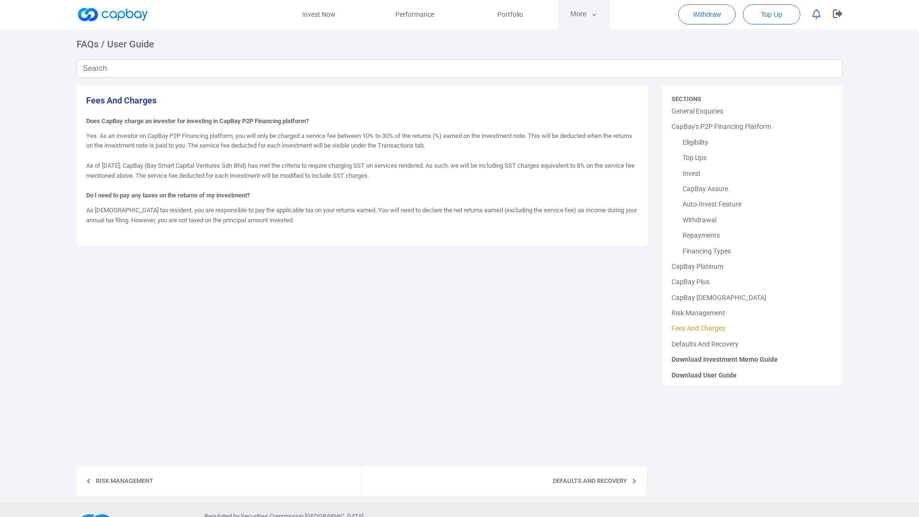
click at [579, 10] on button "More" at bounding box center [583, 14] width 51 height 29
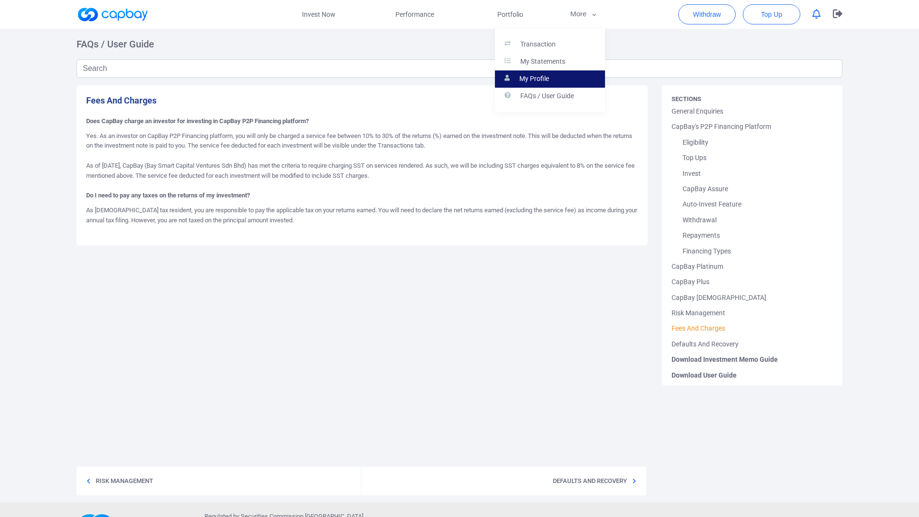
click at [554, 79] on link "My Profile" at bounding box center [550, 78] width 110 height 17
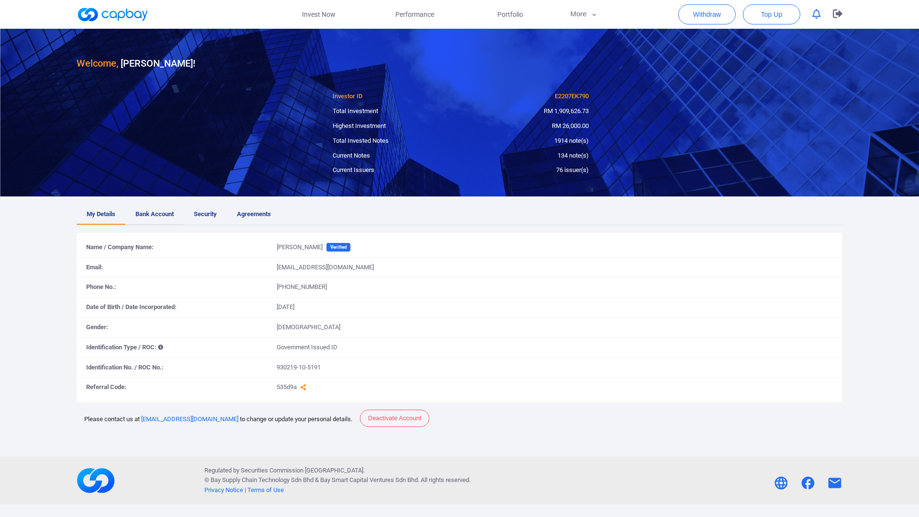
click at [170, 209] on span "Bank Account" at bounding box center [155, 214] width 38 height 10
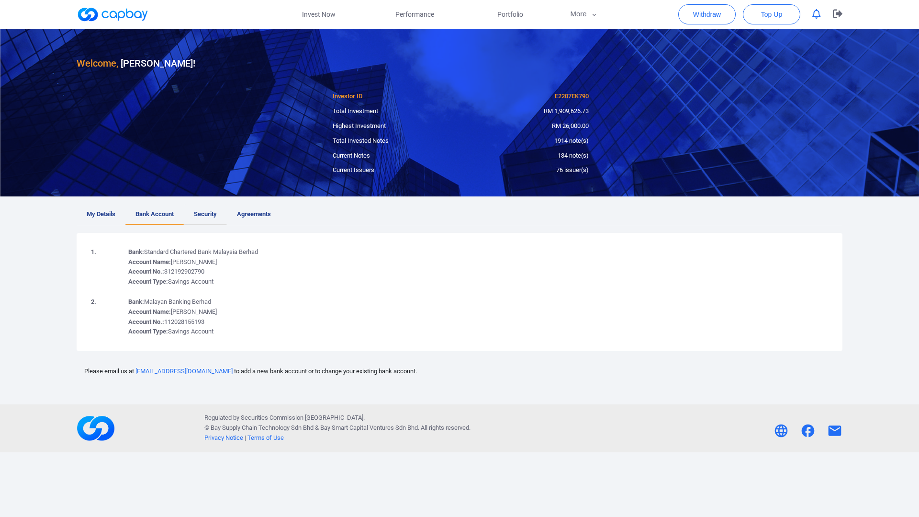
click at [210, 219] on link "Security" at bounding box center [205, 214] width 43 height 21
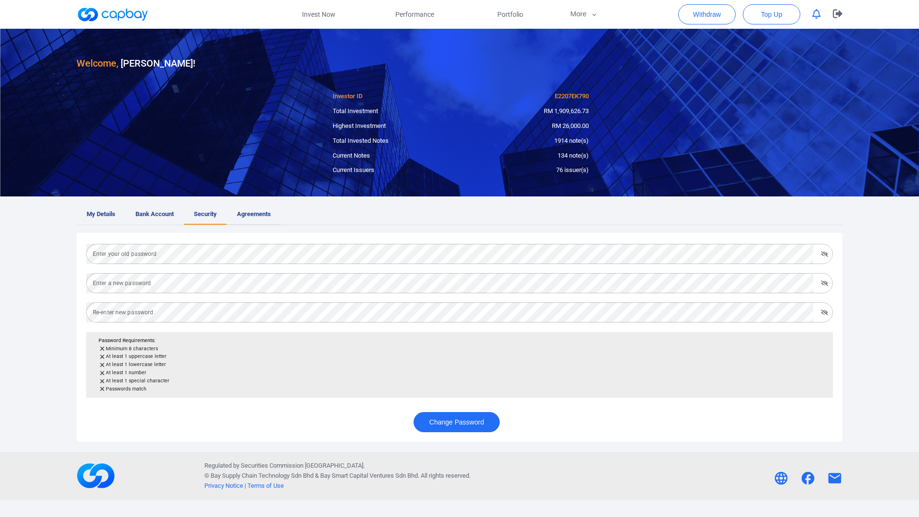
click at [257, 221] on link "Agreements" at bounding box center [254, 214] width 54 height 21
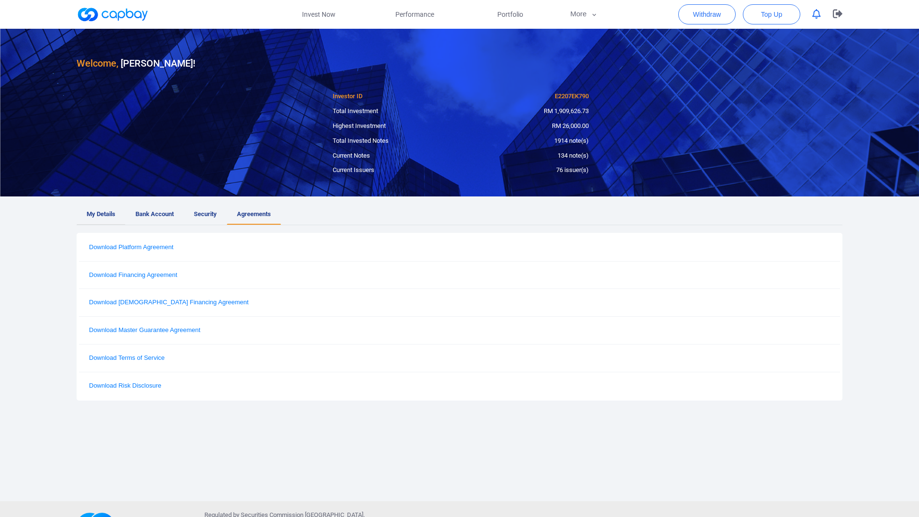
click at [101, 218] on span "My Details" at bounding box center [101, 214] width 29 height 10
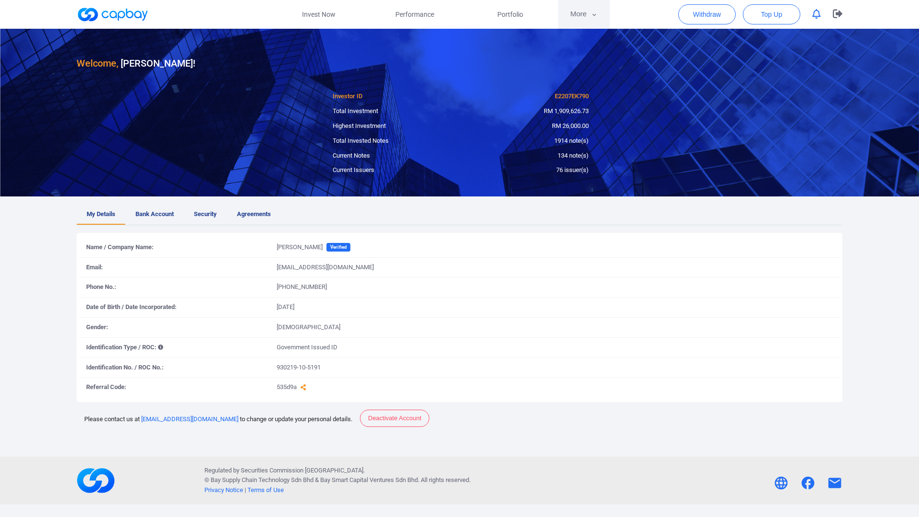
click at [590, 19] on button "More" at bounding box center [583, 14] width 51 height 29
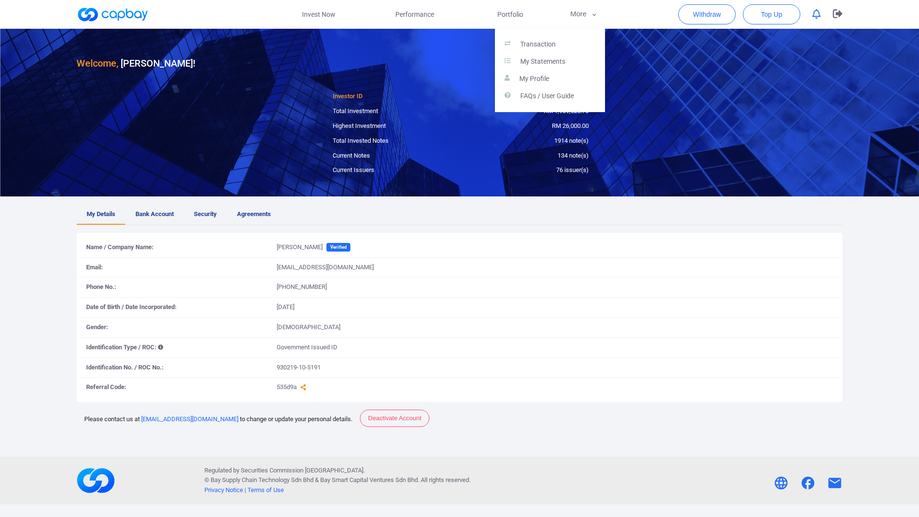
click at [522, 8] on button "button" at bounding box center [459, 258] width 919 height 517
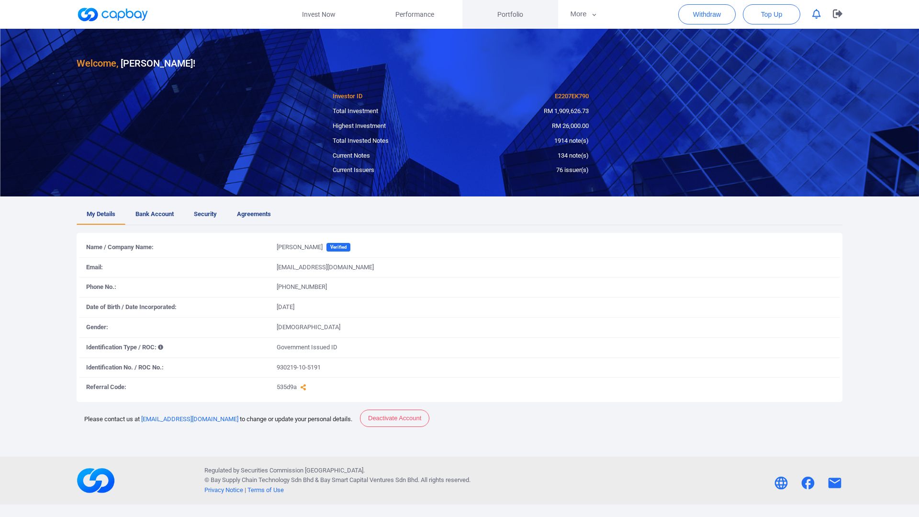
click at [521, 11] on span "Portfolio" at bounding box center [511, 14] width 26 height 11
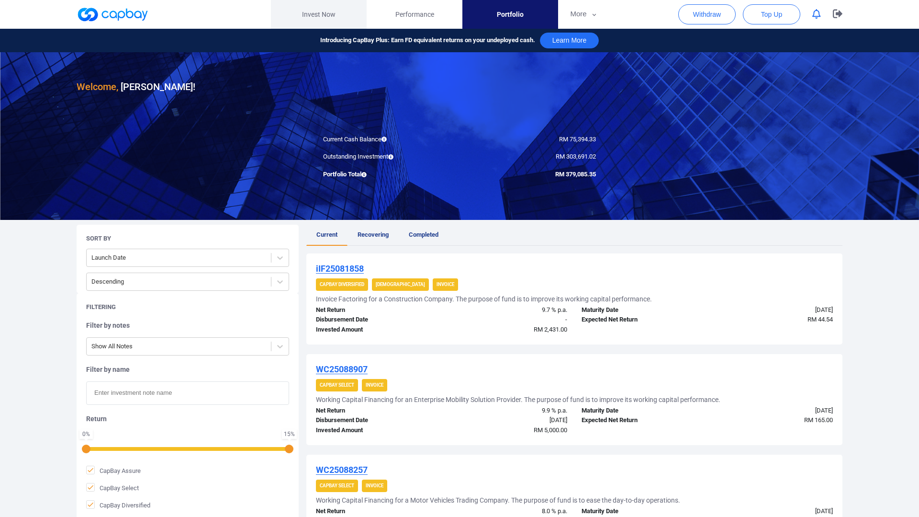
click at [306, 19] on link "Invest Now" at bounding box center [319, 14] width 96 height 29
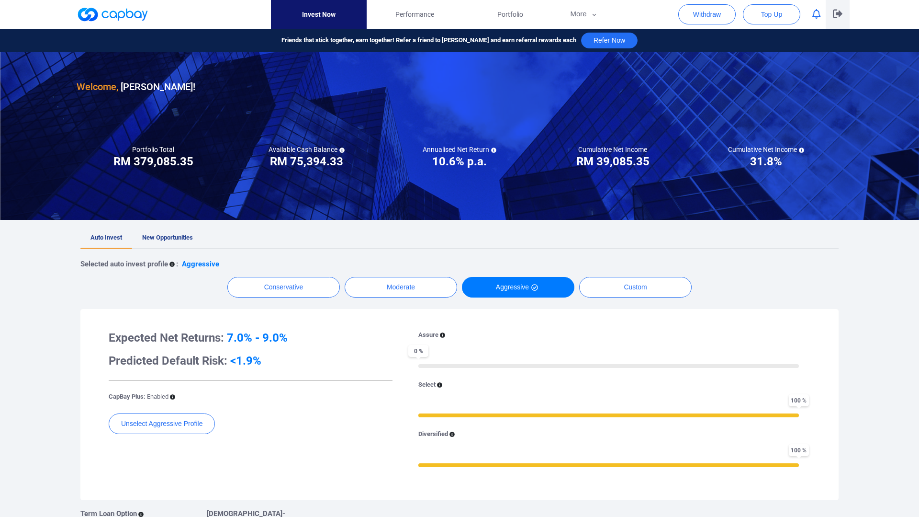
click at [838, 16] on icon "button" at bounding box center [838, 13] width 10 height 9
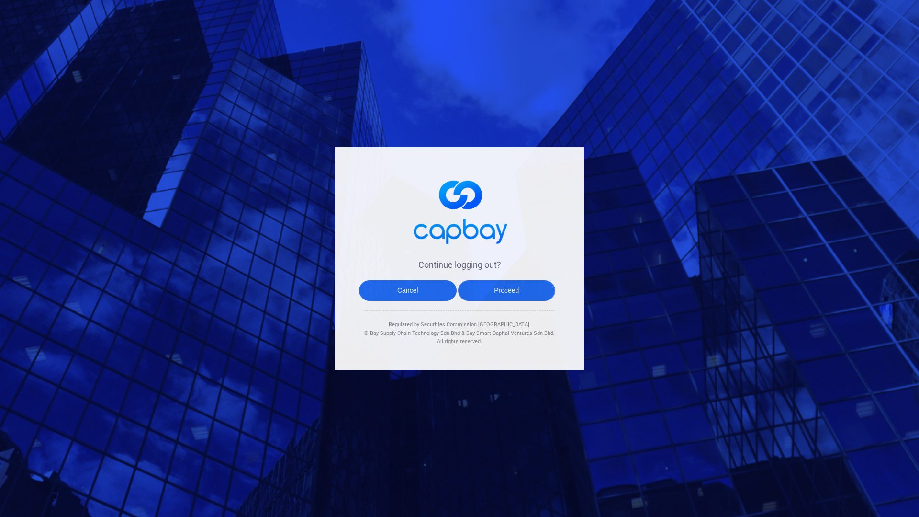
click at [523, 293] on button "Proceed" at bounding box center [507, 290] width 98 height 21
